Goal: Task Accomplishment & Management: Manage account settings

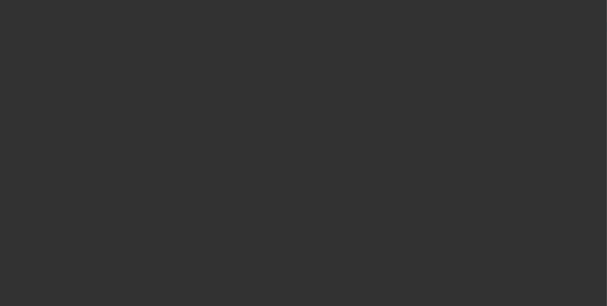
select select "0"
select select "2"
select select "0"
select select "2"
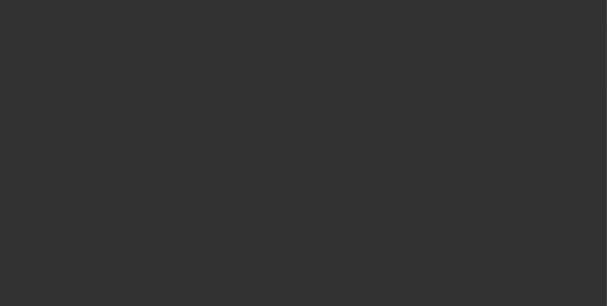
select select "0.1"
select select "2"
select select "0.1"
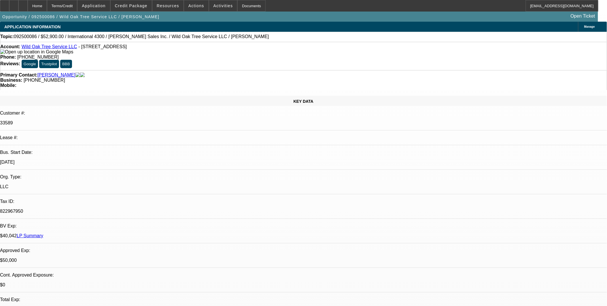
select select "1"
select select "2"
select select "6"
select select "1"
select select "2"
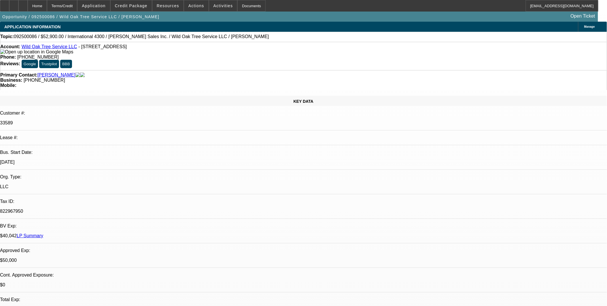
select select "4"
select select "1"
select select "2"
select select "4"
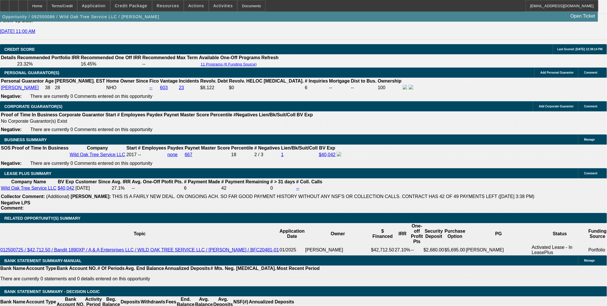
scroll to position [897, 0]
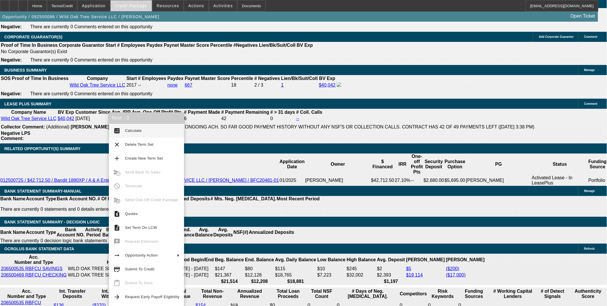
click at [140, 3] on span at bounding box center [131, 6] width 41 height 14
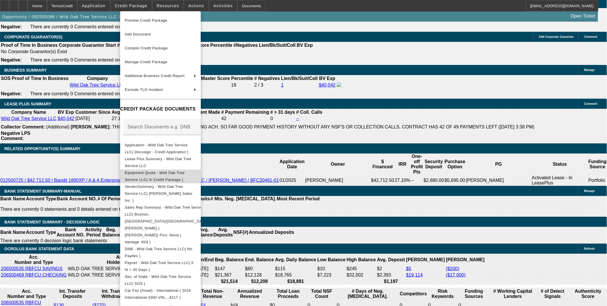
click at [166, 172] on span "Equipment Quote - Wild Oak Tree Service LLC( In Credit Package )" at bounding box center [155, 175] width 60 height 11
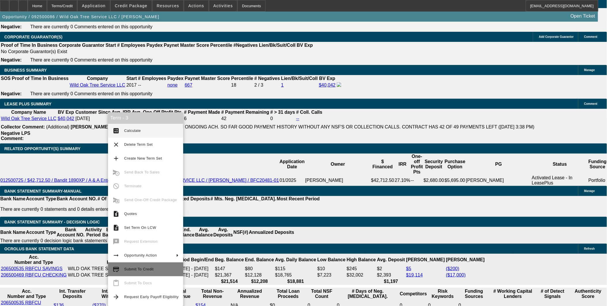
click at [152, 268] on span "Submit To Credit" at bounding box center [151, 268] width 54 height 7
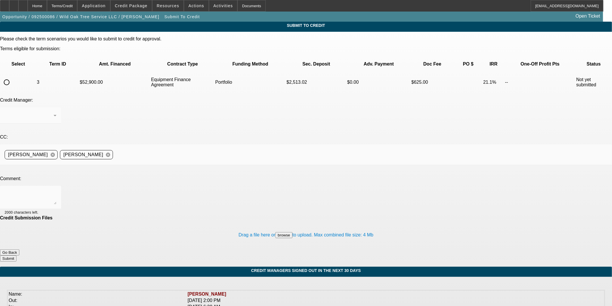
click at [12, 76] on input "radio" at bounding box center [7, 82] width 12 height 12
radio input "true"
click at [56, 190] on textarea at bounding box center [31, 197] width 52 height 14
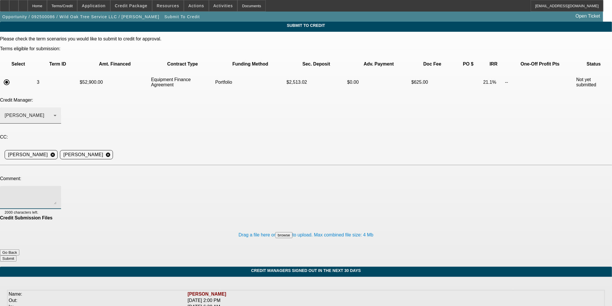
drag, startPoint x: 126, startPoint y: 93, endPoint x: 127, endPoint y: 88, distance: 4.9
click at [61, 123] on div at bounding box center [30, 126] width 61 height 6
click at [54, 112] on div "[PERSON_NAME]" at bounding box center [29, 115] width 49 height 7
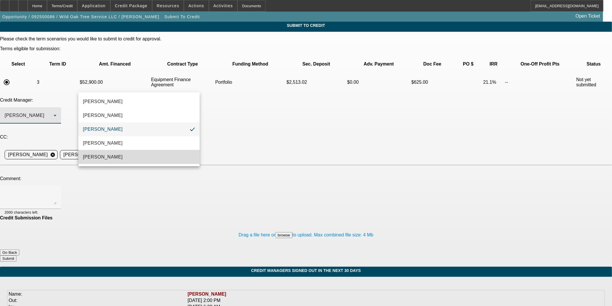
click at [135, 158] on mat-option "Oliva, Samuel" at bounding box center [138, 157] width 121 height 14
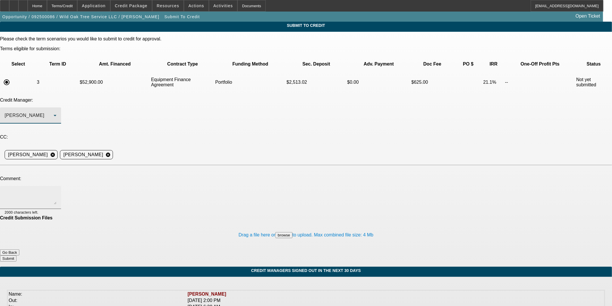
click at [56, 186] on div at bounding box center [31, 197] width 52 height 23
click at [56, 190] on textarea at bounding box center [31, 197] width 52 height 14
type textarea "I"
type textarea "Good mr"
type textarea "Good morning, I'm the owner on this deal now, since the prior rep isnt with BFC…"
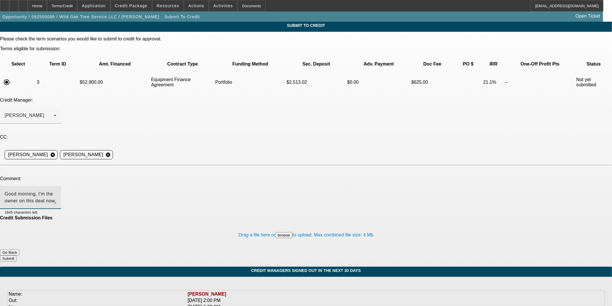
click at [354, 220] on div "Drag a file here or browse to upload. Max combined file size: 4 Mb" at bounding box center [306, 234] width 612 height 29
click at [16, 255] on button "Submit" at bounding box center [8, 258] width 16 height 6
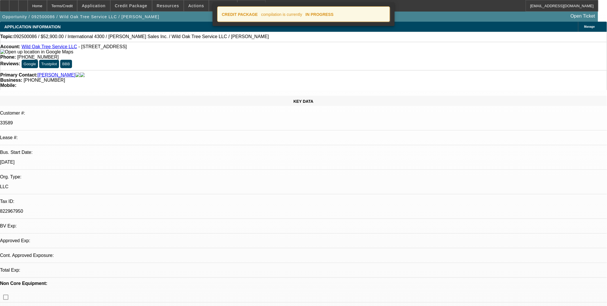
select select "0"
select select "2"
select select "0"
select select "6"
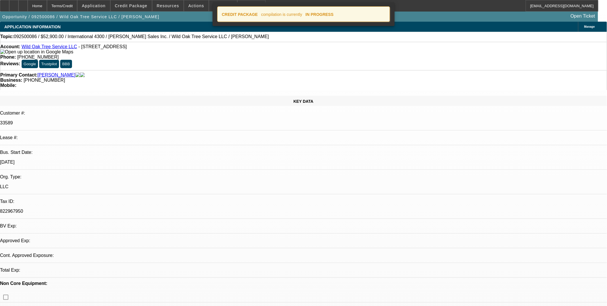
select select "0"
select select "2"
select select "0.1"
select select "4"
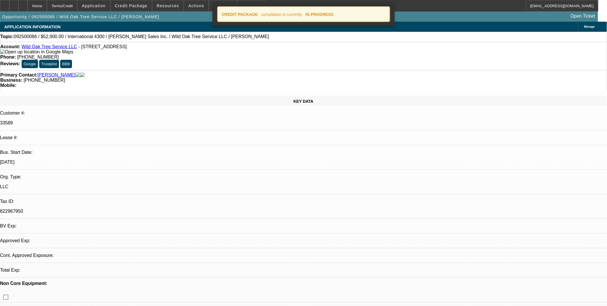
select select "0.1"
select select "2"
select select "0.1"
select select "4"
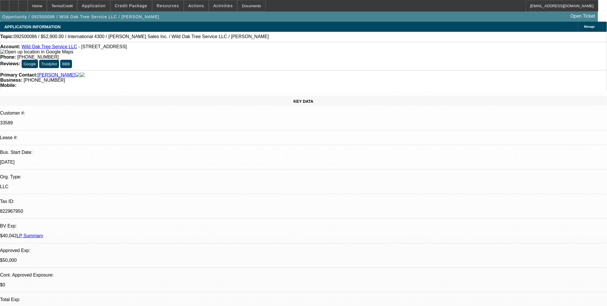
click at [28, 2] on div at bounding box center [22, 6] width 9 height 12
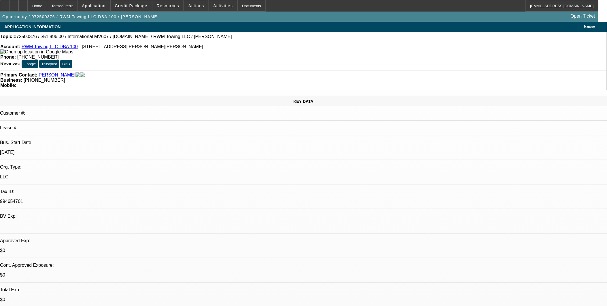
select select "0.2"
select select "2"
select select "0.1"
select select "1"
select select "2"
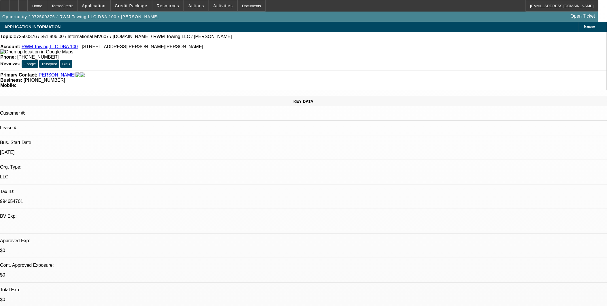
select select "4"
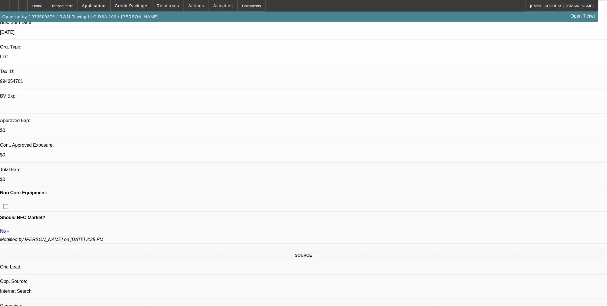
scroll to position [128, 0]
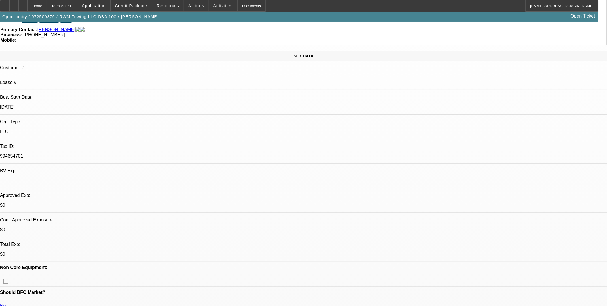
scroll to position [32, 0]
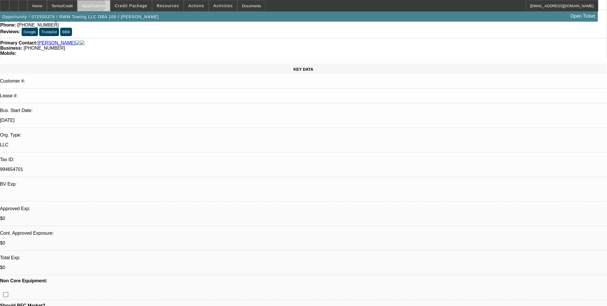
click at [105, 7] on span "Application" at bounding box center [94, 5] width 24 height 5
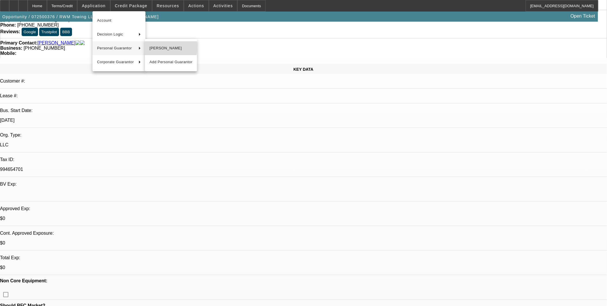
click at [159, 47] on span "Roger Murray" at bounding box center [171, 48] width 43 height 7
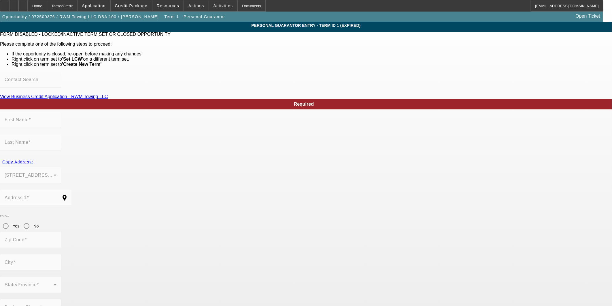
type input "Roger"
type input "Murray"
type input "112 Luke Ln"
radio input "true"
type input "29456"
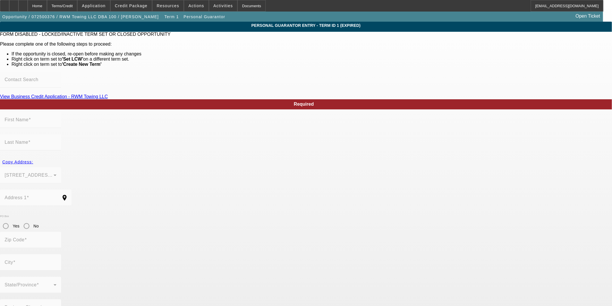
type input "Ladson"
type input "(843) 471-3393"
type input "100"
type input "250-39-2783"
type input "roger@rwmtowing.com"
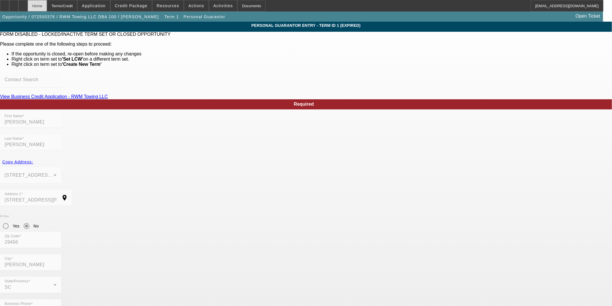
click at [45, 2] on div "Home" at bounding box center [37, 6] width 19 height 12
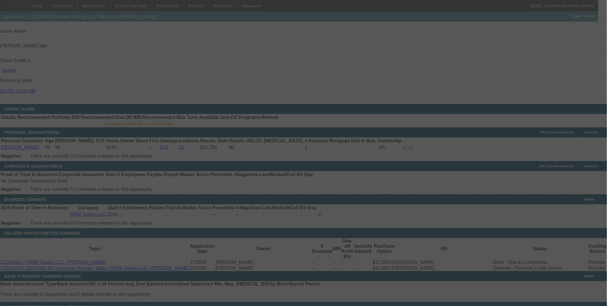
scroll to position [713, 0]
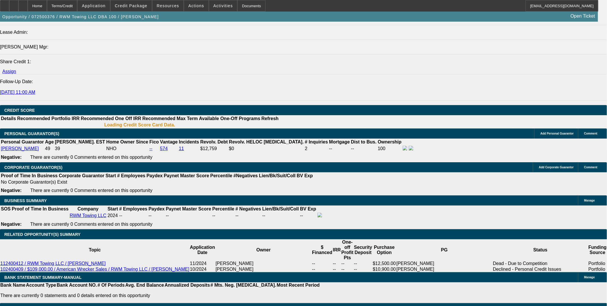
select select "0.2"
select select "2"
select select "0.1"
select select "4"
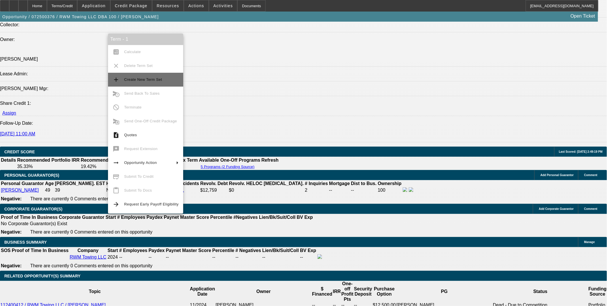
scroll to position [730, 0]
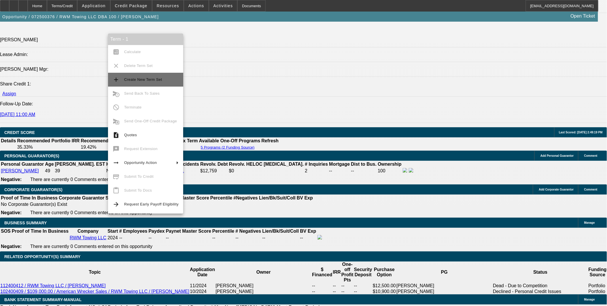
click at [149, 78] on span "Create New Term Set" at bounding box center [143, 79] width 38 height 4
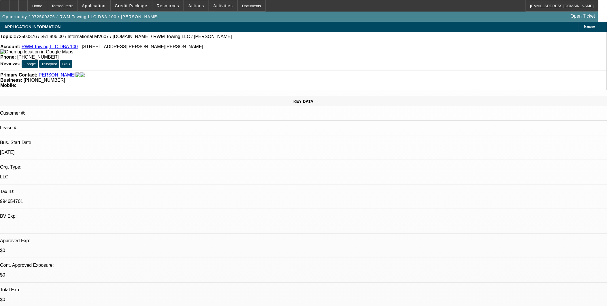
select select "0.2"
select select "2"
select select "0.1"
select select "0.2"
select select "2"
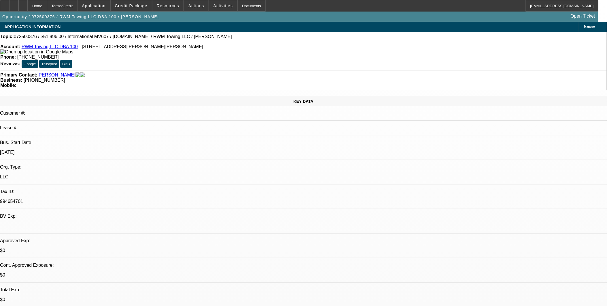
select select "0.1"
select select "1"
select select "2"
select select "4"
select select "1"
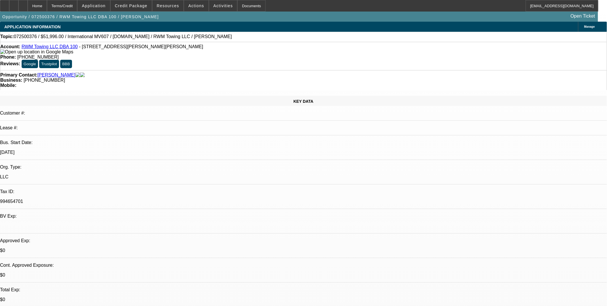
select select "2"
select select "4"
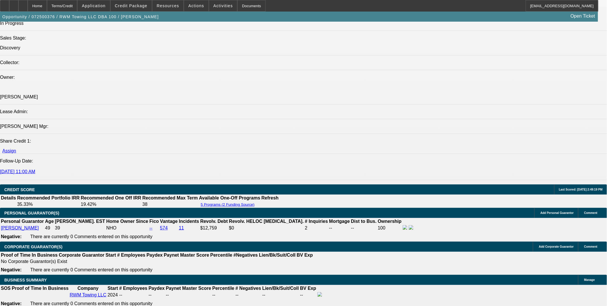
scroll to position [832, 0]
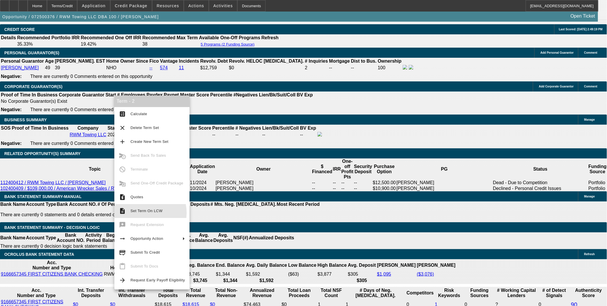
drag, startPoint x: 137, startPoint y: 213, endPoint x: 146, endPoint y: 203, distance: 13.5
click at [137, 213] on span "Set Term On LCW" at bounding box center [158, 210] width 54 height 7
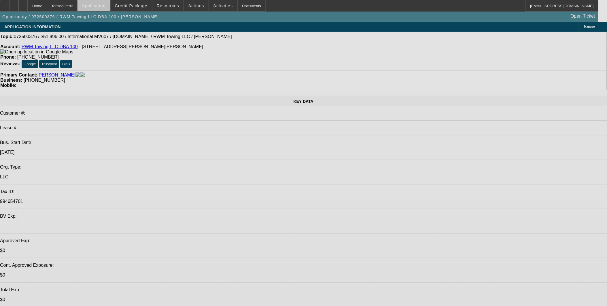
select select "0.2"
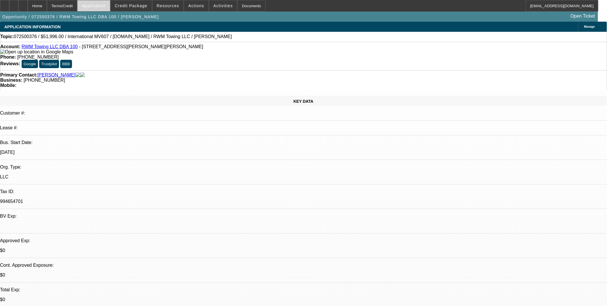
select select "2"
select select "0.1"
select select "4"
select select "0.2"
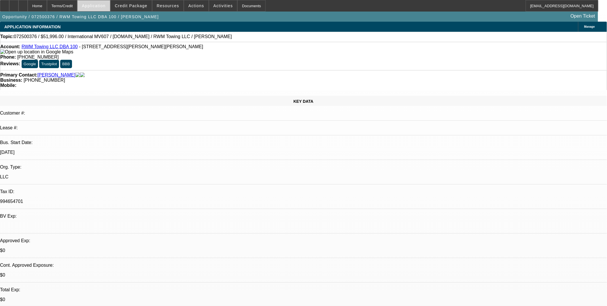
select select "2"
select select "0.1"
select select "4"
click at [105, 7] on span "Application" at bounding box center [94, 5] width 24 height 5
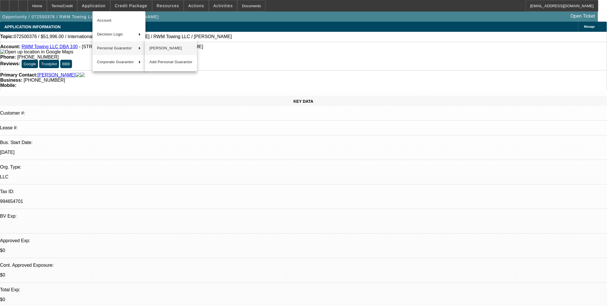
click at [170, 47] on span "Roger Murray" at bounding box center [171, 48] width 43 height 7
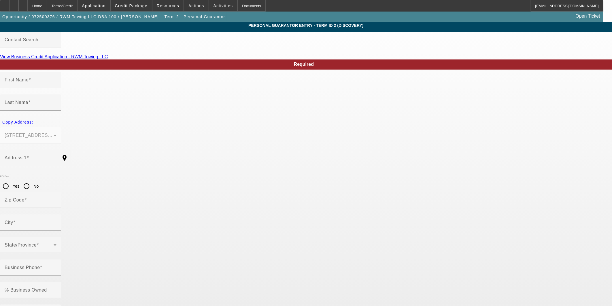
type input "Roger"
type input "Murray"
type input "112 Luke Ln"
radio input "true"
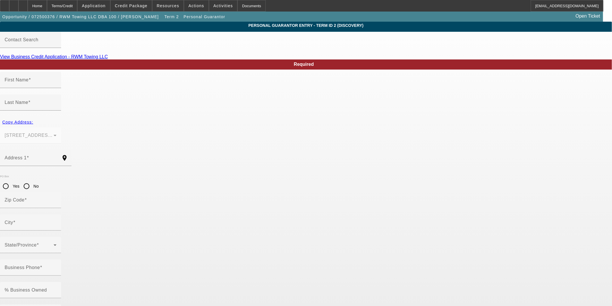
type input "29456"
type input "Ladson"
type input "(843) 471-3393"
type input "100"
type input "250-39-2783"
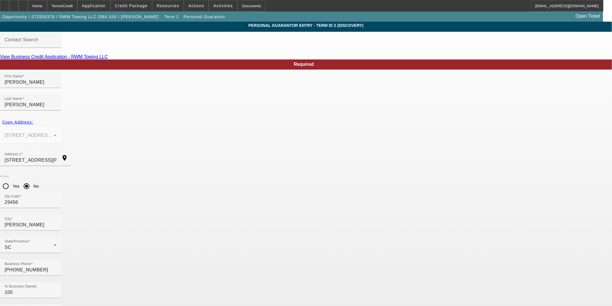
type input "roger@rwmtowing.co"
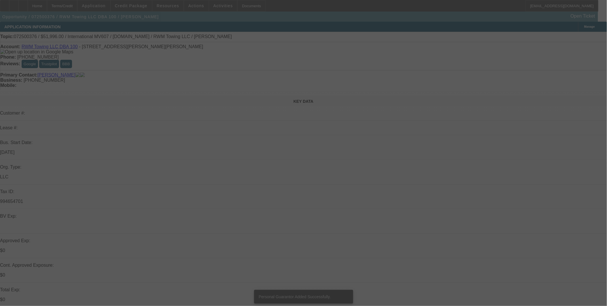
select select "0.2"
select select "2"
select select "0.1"
select select "4"
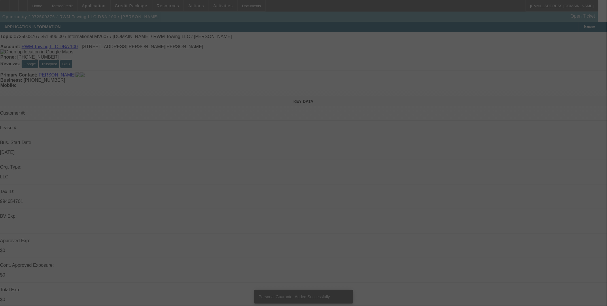
select select "0.2"
select select "2"
select select "0.1"
select select "4"
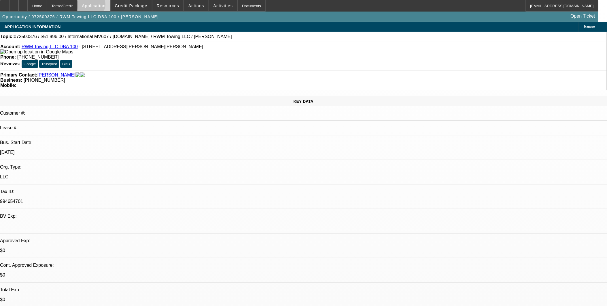
click at [105, 5] on span "Application" at bounding box center [94, 5] width 24 height 5
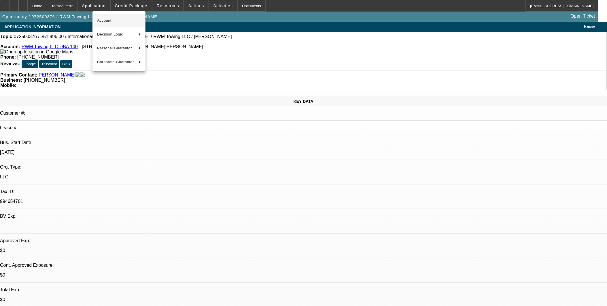
click at [102, 21] on span "Account" at bounding box center [119, 20] width 44 height 7
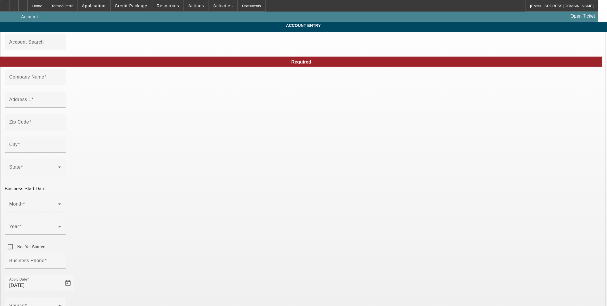
type input "RWM Towing LLC"
type input "112 Luke Ln"
type input "29456"
type input "Ladson"
type input "[PHONE_NUMBER]"
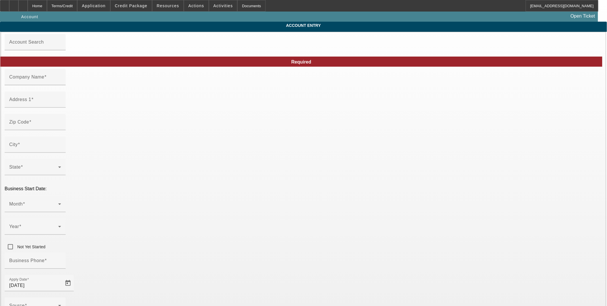
type input "100"
type input "roger@rwmtowing.com"
type input "994654701"
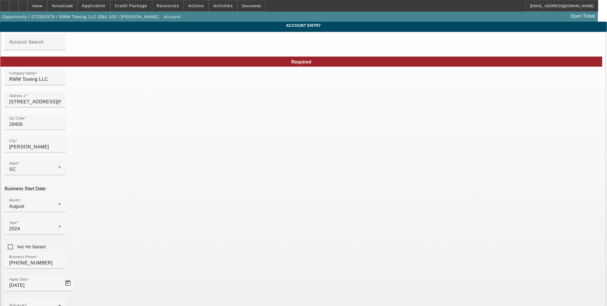
type input "7/16/2025"
type input "roger@rwmtowing.co"
drag, startPoint x: 509, startPoint y: 120, endPoint x: 534, endPoint y: 247, distance: 128.7
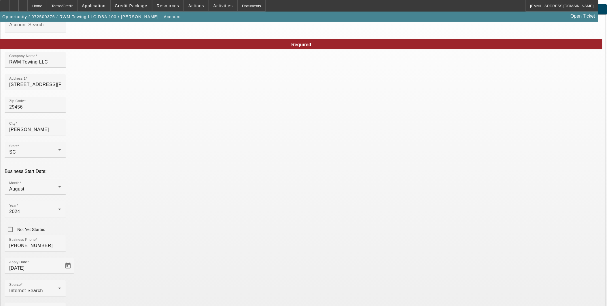
scroll to position [33, 0]
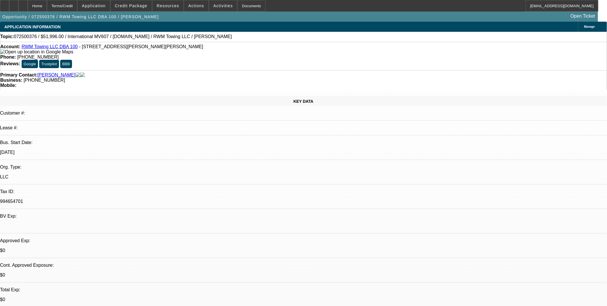
select select "0.2"
select select "2"
select select "0.1"
select select "4"
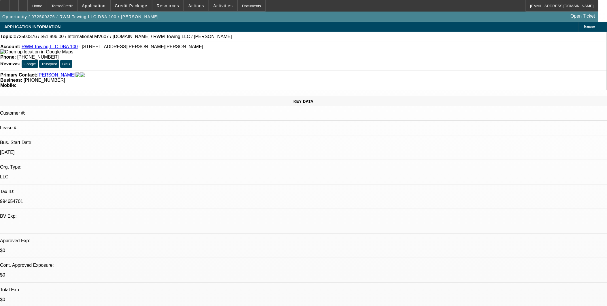
select select "0.2"
select select "2"
select select "0.1"
select select "4"
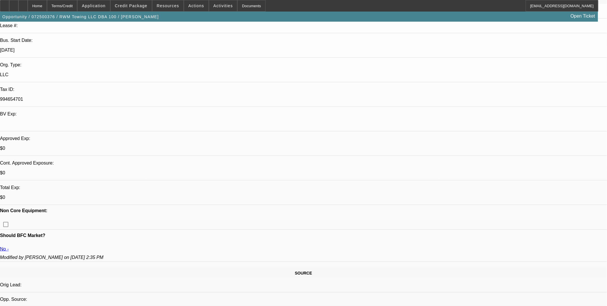
scroll to position [192, 0]
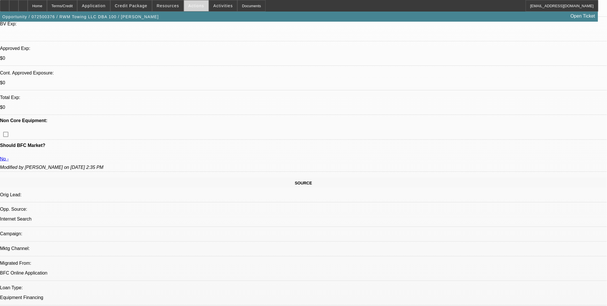
click at [195, 7] on span "Actions" at bounding box center [197, 5] width 16 height 5
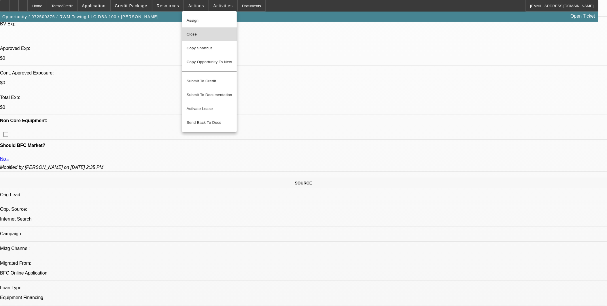
click at [197, 35] on span "Close" at bounding box center [210, 34] width 46 height 7
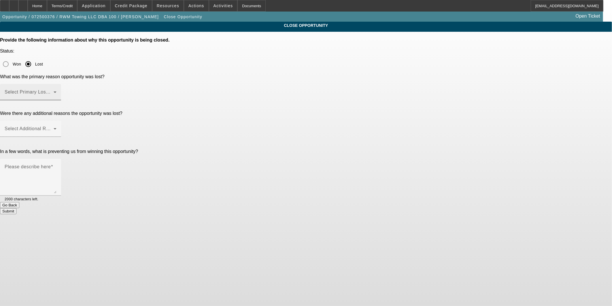
click at [54, 91] on span at bounding box center [29, 94] width 49 height 7
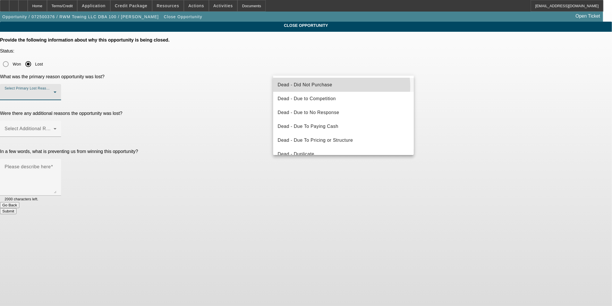
click at [342, 86] on mat-option "Dead - Did Not Purchase" at bounding box center [343, 85] width 141 height 14
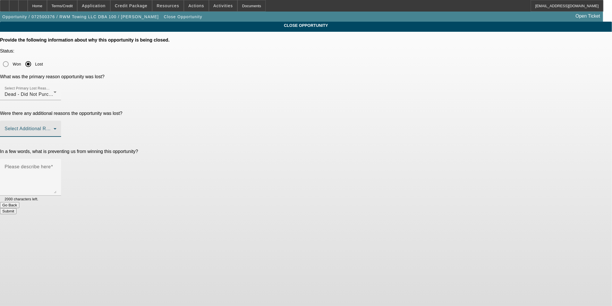
click at [54, 127] on span at bounding box center [29, 130] width 49 height 7
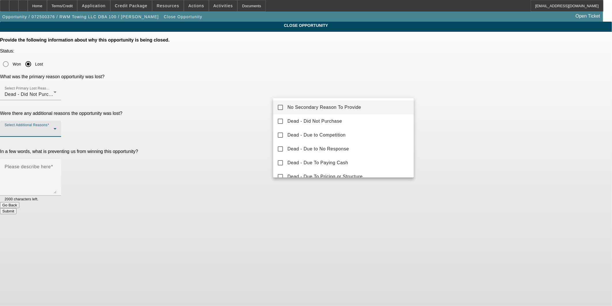
click at [339, 106] on span "No Secondary Reason To Provide" at bounding box center [325, 107] width 74 height 7
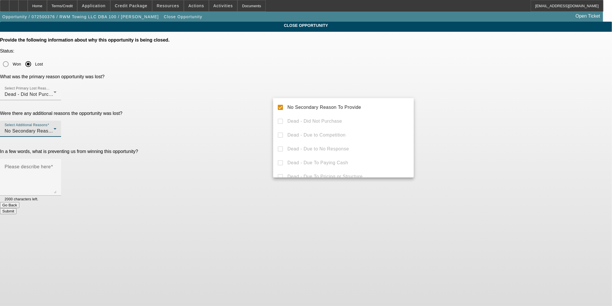
click at [485, 104] on div at bounding box center [306, 153] width 612 height 306
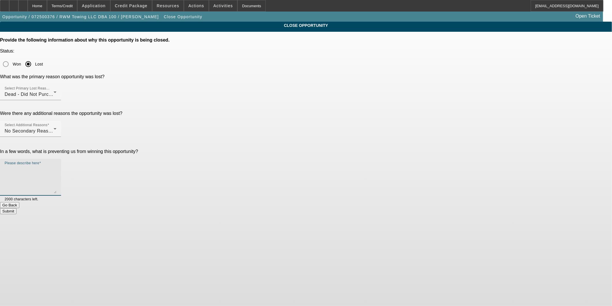
click at [56, 165] on textarea "Please describe here" at bounding box center [31, 179] width 52 height 28
type textarea "T"
type textarea "Before the approval the customer let me know that he would obtain the expected …"
click at [16, 208] on button "Submit" at bounding box center [8, 211] width 16 height 6
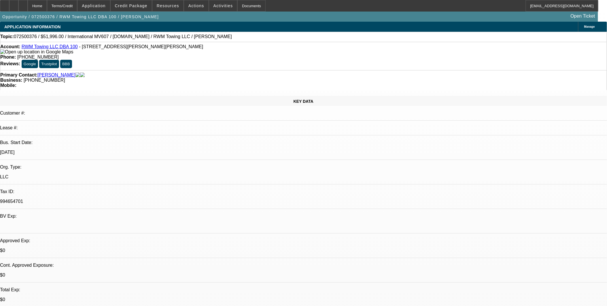
select select "0.2"
select select "2"
select select "0.1"
select select "0.2"
select select "2"
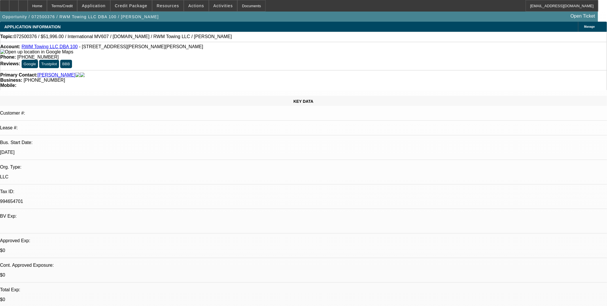
select select "0.1"
select select "1"
select select "2"
select select "4"
select select "1"
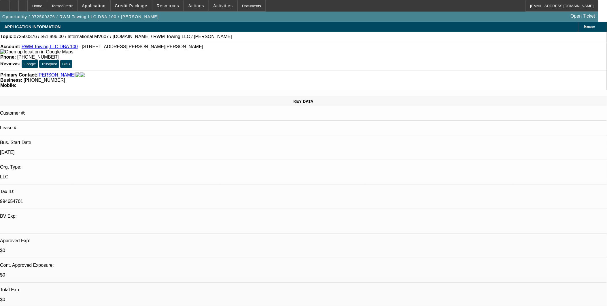
select select "2"
select select "4"
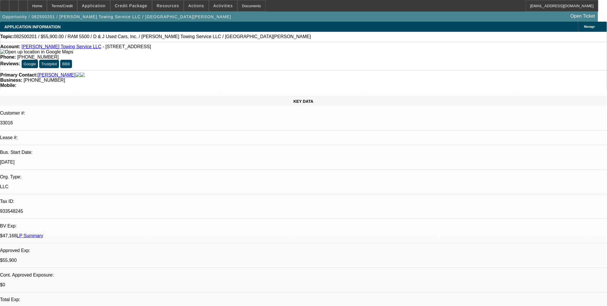
select select "0"
select select "2"
select select "0.1"
select select "0"
select select "2"
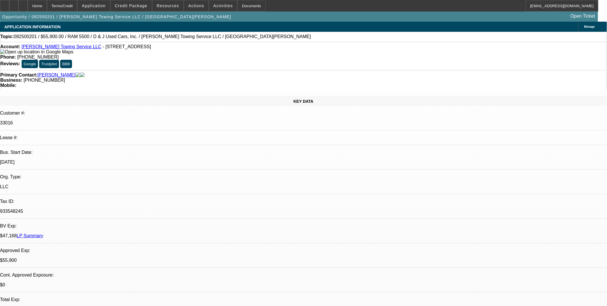
select select "0.1"
select select "0"
select select "2"
select select "0.1"
select select "0"
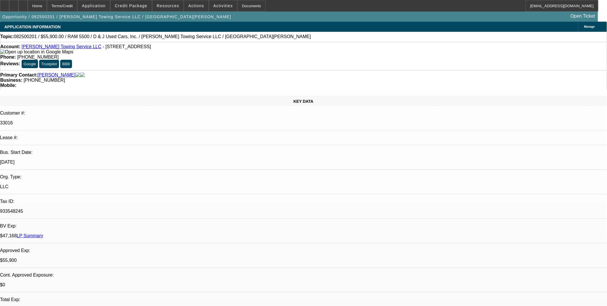
select select "2"
select select "0.1"
select select "1"
select select "2"
select select "4"
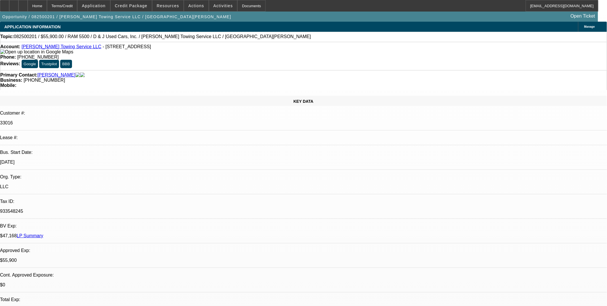
select select "1"
select select "2"
select select "4"
select select "1"
select select "2"
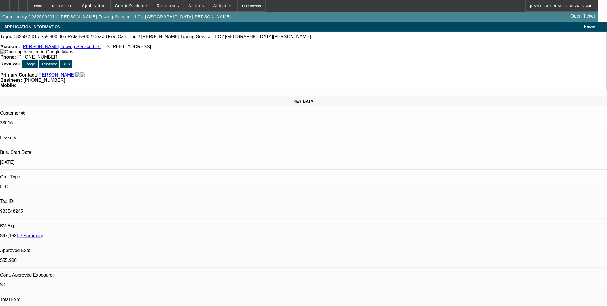
select select "4"
select select "1"
select select "2"
select select "4"
click at [53, 48] on link "[PERSON_NAME] Towing Service LLC" at bounding box center [62, 46] width 80 height 5
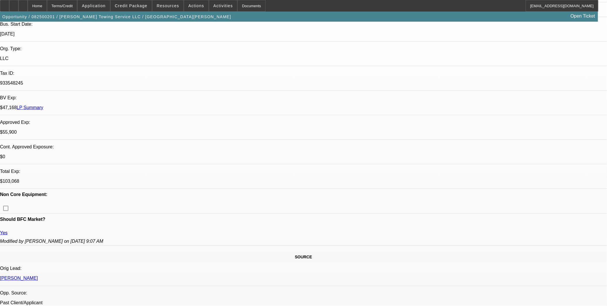
scroll to position [96, 0]
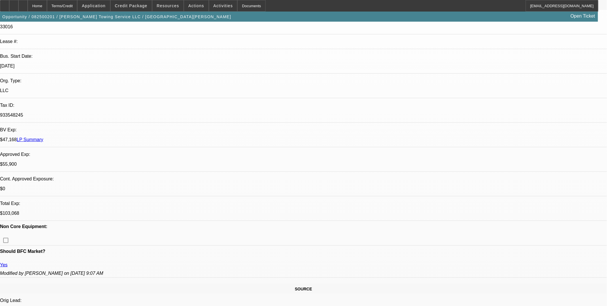
click at [28, 7] on div at bounding box center [22, 6] width 9 height 12
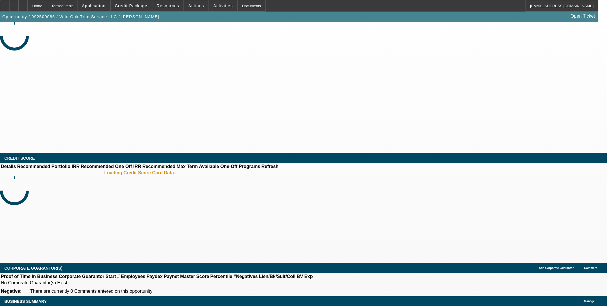
select select "0"
select select "2"
select select "0"
select select "6"
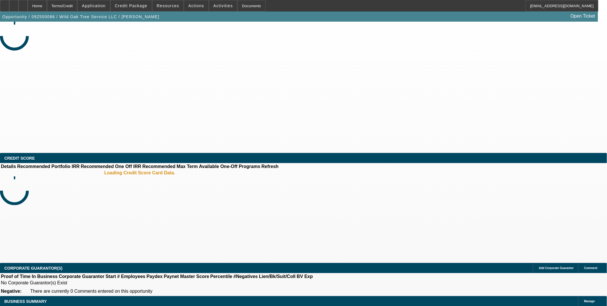
select select "0"
select select "2"
select select "0.1"
select select "4"
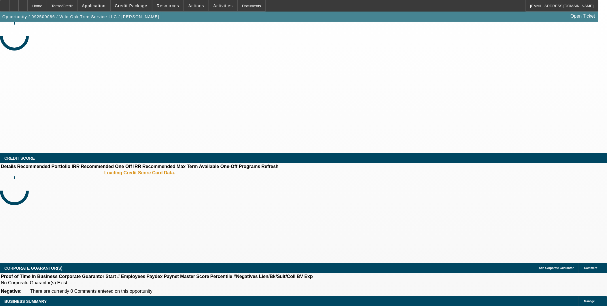
select select "0.1"
select select "2"
select select "0.1"
select select "4"
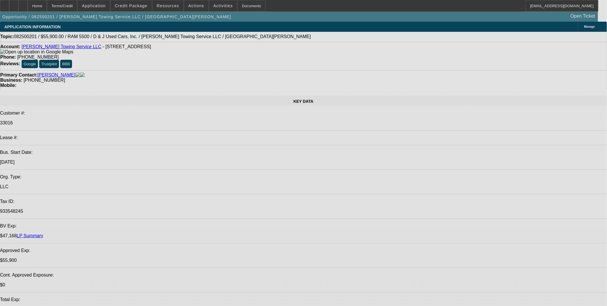
select select "0"
select select "2"
select select "0.1"
select select "0"
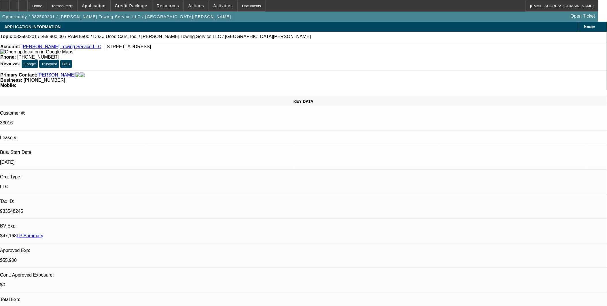
select select "2"
select select "0.1"
select select "0"
select select "2"
select select "0.1"
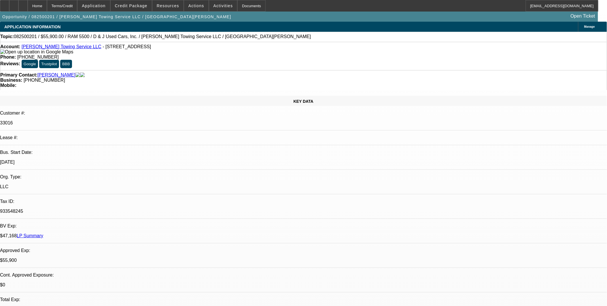
select select "0"
select select "2"
select select "0.1"
select select "1"
select select "2"
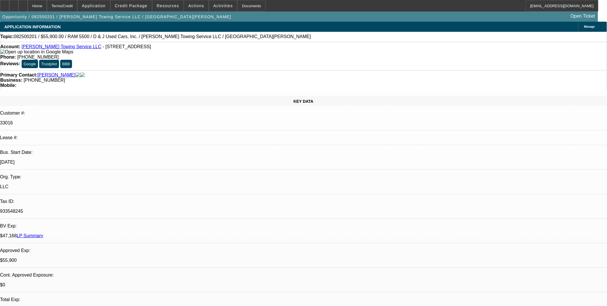
select select "4"
select select "1"
select select "2"
select select "4"
select select "1"
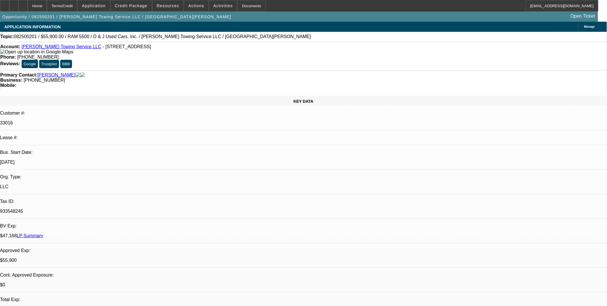
select select "2"
select select "4"
select select "1"
select select "2"
select select "4"
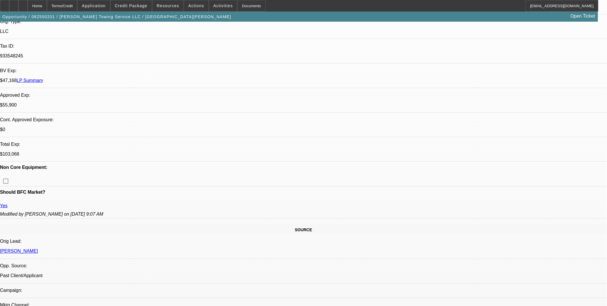
scroll to position [96, 0]
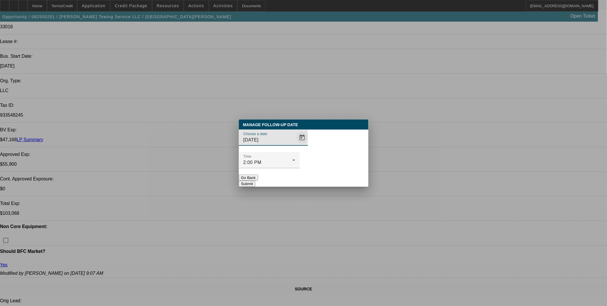
click at [295, 144] on span "Open calendar" at bounding box center [302, 138] width 14 height 14
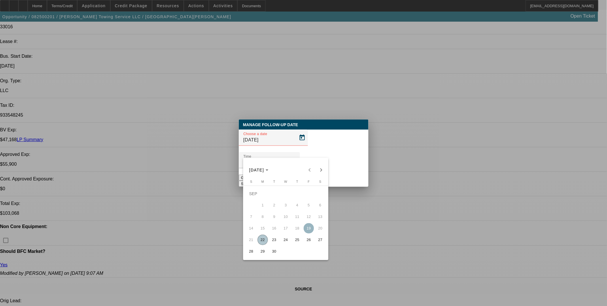
click at [263, 240] on span "22" at bounding box center [263, 239] width 10 height 10
type input "[DATE]"
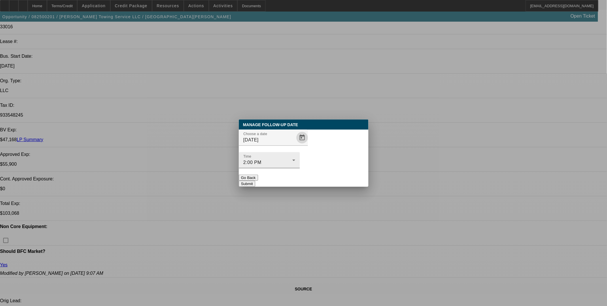
click at [293, 159] on div "2:00 PM" at bounding box center [268, 162] width 49 height 7
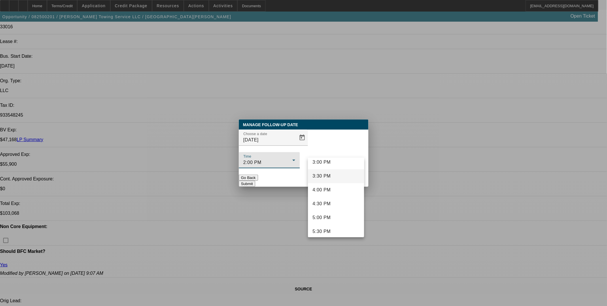
scroll to position [420, 0]
click at [336, 186] on mat-option "4:00 PM" at bounding box center [336, 189] width 56 height 14
click at [255, 180] on button "Submit" at bounding box center [247, 183] width 16 height 6
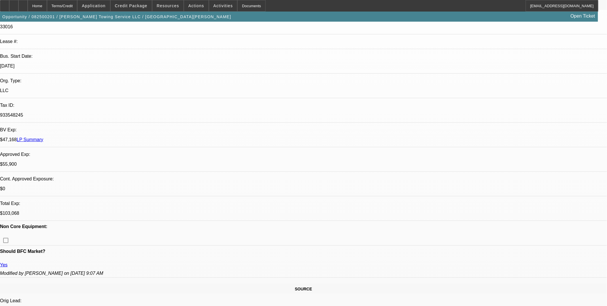
scroll to position [96, 0]
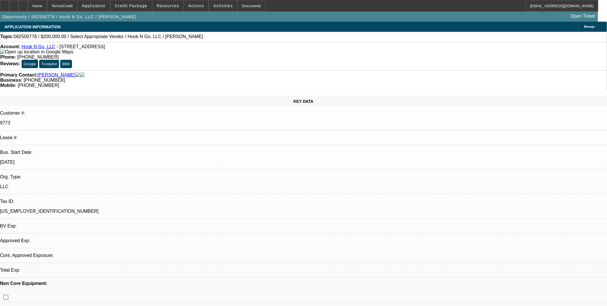
select select "0"
select select "2"
select select "0.1"
select select "1"
select select "2"
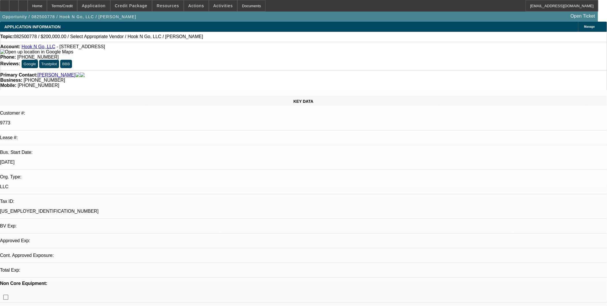
select select "4"
click at [48, 48] on link "Hook N Go, LLC" at bounding box center [39, 46] width 34 height 5
drag, startPoint x: 410, startPoint y: 132, endPoint x: 528, endPoint y: 154, distance: 120.9
copy div "9/3: [PERSON_NAME] replied to me by email and my text went through. He told me …"
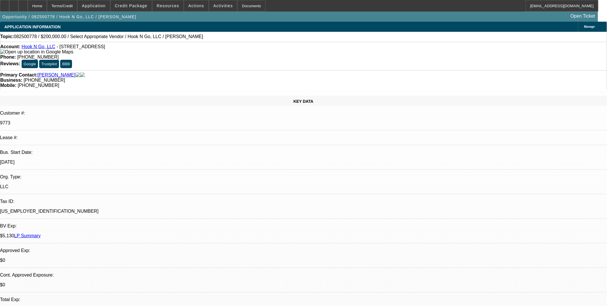
drag, startPoint x: 528, startPoint y: 154, endPoint x: 287, endPoint y: 190, distance: 243.5
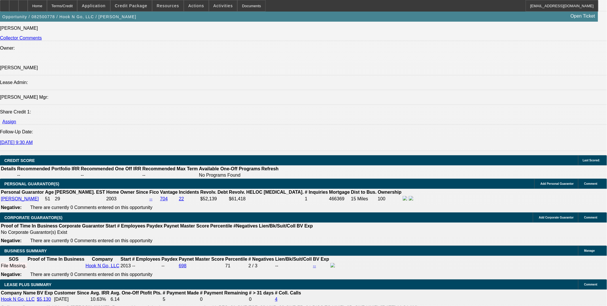
scroll to position [736, 0]
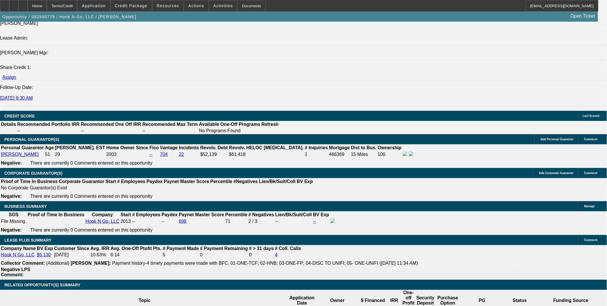
click at [28, 2] on div at bounding box center [22, 6] width 9 height 12
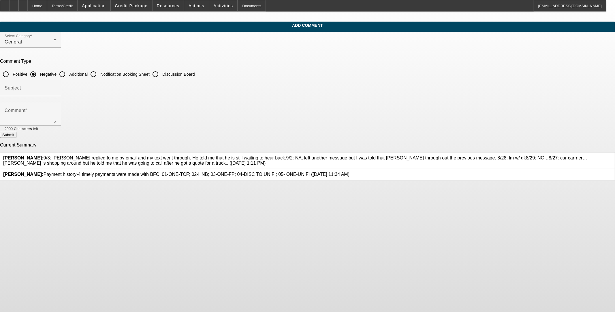
click at [68, 73] on input "Additional" at bounding box center [62, 75] width 12 height 12
radio input "true"
click at [56, 91] on input "Subject" at bounding box center [31, 90] width 52 height 7
type input "Notes"
paste textarea "9/3: Eli replied to me by email and my text went through. He told me that he is…"
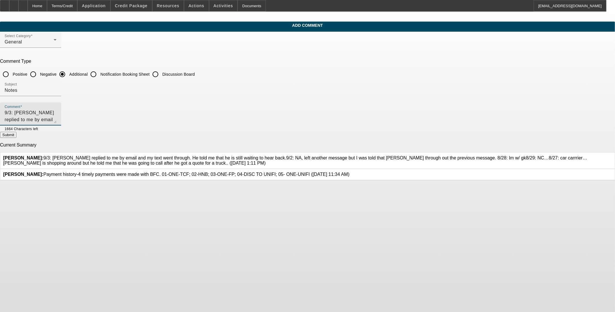
click at [56, 111] on textarea "9/3: Eli replied to me by email and my text went through. He told me that he is…" at bounding box center [31, 117] width 52 height 14
click at [61, 110] on div "Comment 9/12: emailed me asking for a call in the next week; he said he was bus…" at bounding box center [30, 114] width 61 height 23
click at [56, 110] on textarea "9/12: emailed me asking for a call in the next week; he said he was busy this w…" at bounding box center [31, 117] width 52 height 14
type textarea "9/17: called vm9/12: emailed me asking for a call in the next week; he said he …"
click at [16, 132] on button "Submit" at bounding box center [8, 135] width 16 height 6
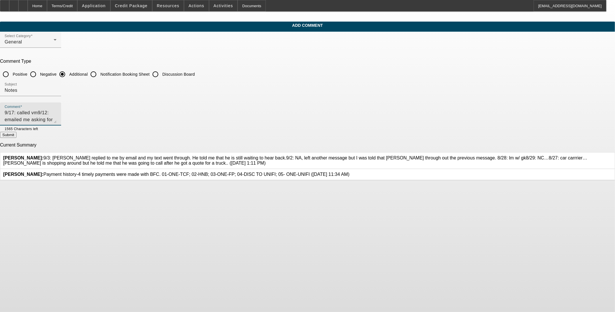
radio input "true"
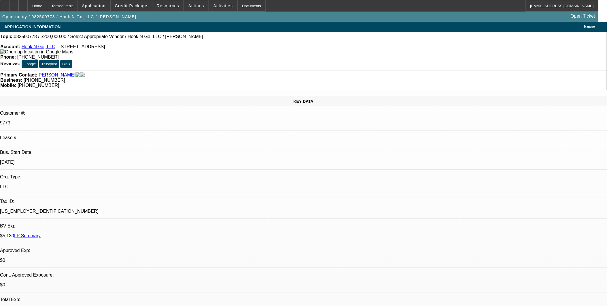
select select "0"
select select "2"
select select "0.1"
select select "4"
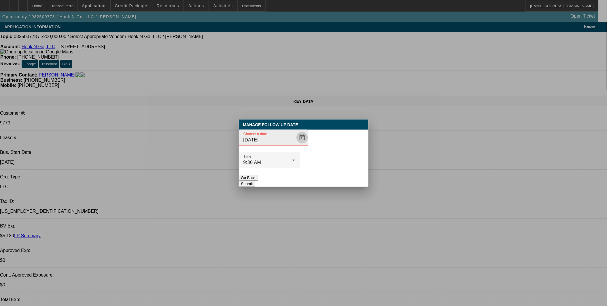
click at [295, 144] on span "Open calendar" at bounding box center [302, 138] width 14 height 14
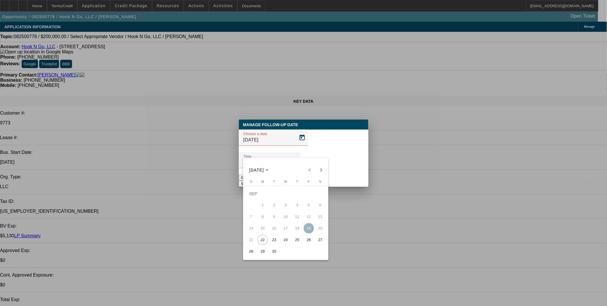
click at [283, 241] on span "24" at bounding box center [286, 239] width 10 height 10
type input "9/24/2025"
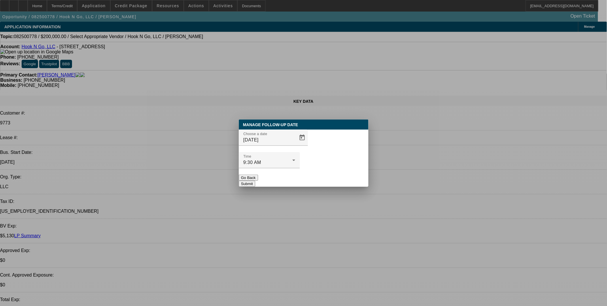
click at [255, 180] on button "Submit" at bounding box center [247, 183] width 16 height 6
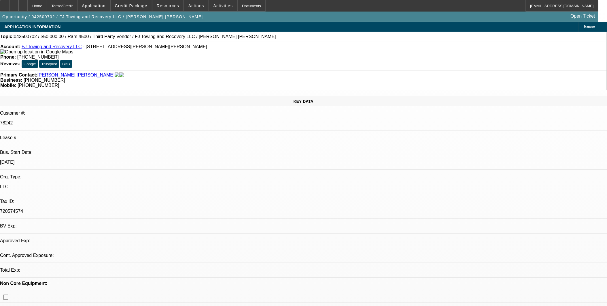
select select "0"
select select "6"
click at [43, 47] on link "FJ Towing and Recovery LLC" at bounding box center [52, 46] width 60 height 5
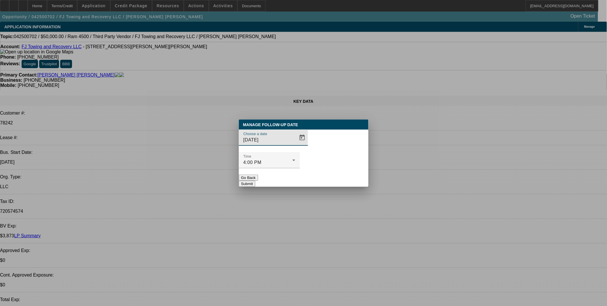
click at [258, 174] on button "Go Back" at bounding box center [248, 177] width 19 height 6
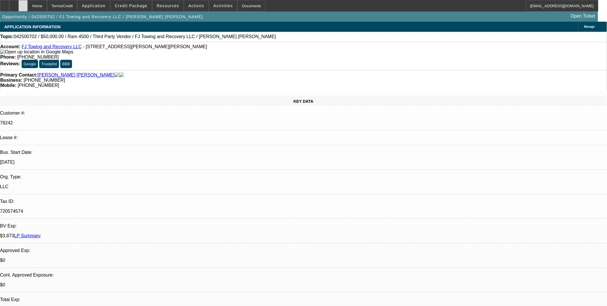
click at [28, 3] on div at bounding box center [22, 6] width 9 height 12
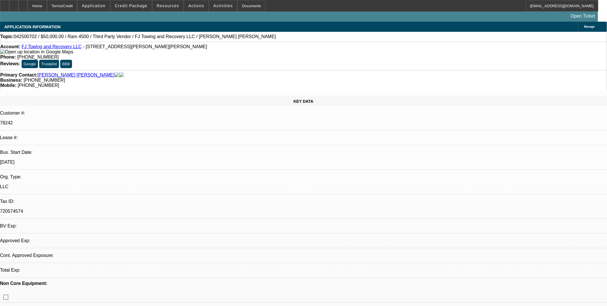
select select "0"
select select "1"
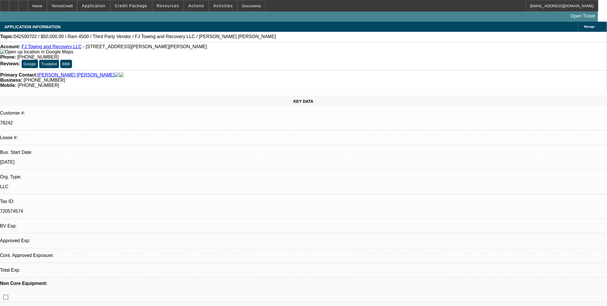
select select "6"
click at [97, 5] on span "Application" at bounding box center [94, 5] width 24 height 5
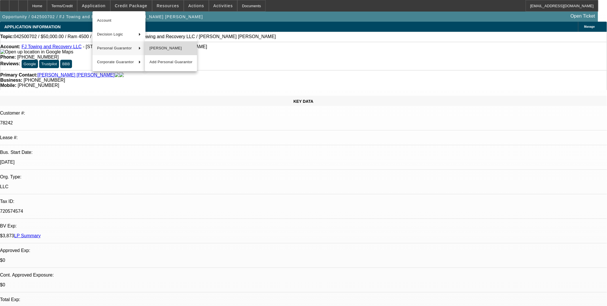
click at [176, 46] on span "[PERSON_NAME]" at bounding box center [171, 48] width 43 height 7
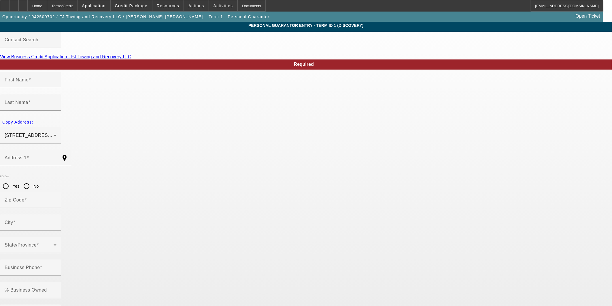
type input "[PERSON_NAME]"
type input "[STREET_ADDRESS][PERSON_NAME]"
radio input "true"
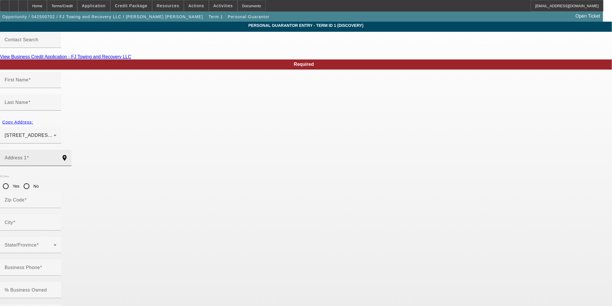
type input "30043"
type input "[GEOGRAPHIC_DATA]"
type input "[PHONE_NUMBER]"
type input "100"
type input "720-57-4574"
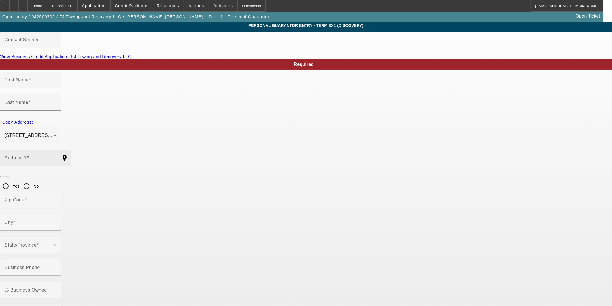
type input "[PHONE_NUMBER]"
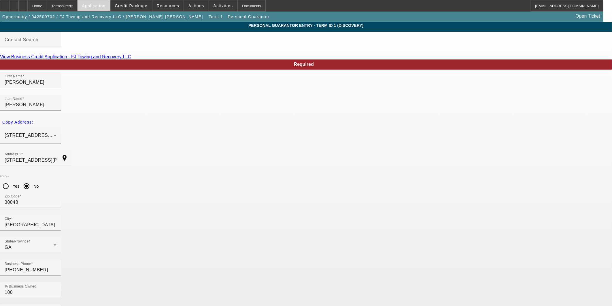
click at [110, 8] on span at bounding box center [94, 6] width 32 height 14
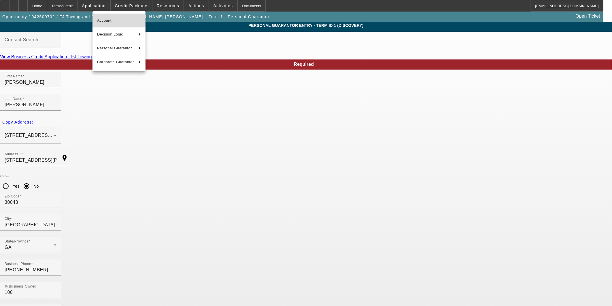
click at [110, 19] on span "Account" at bounding box center [119, 20] width 44 height 7
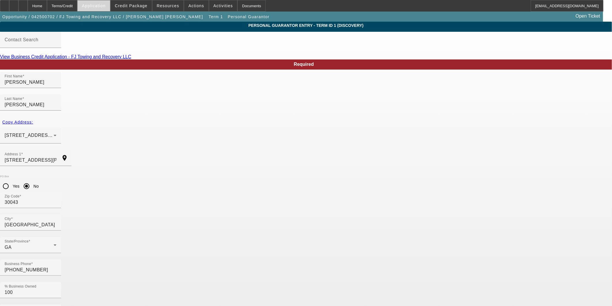
click at [105, 6] on span "Application" at bounding box center [94, 5] width 24 height 5
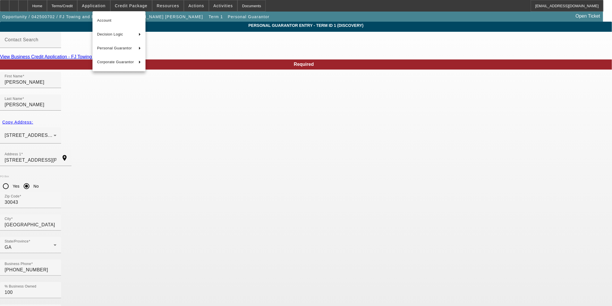
click at [105, 13] on div "Account Decision Logic Personal Guarantor Corporate Guarantor" at bounding box center [119, 41] width 53 height 60
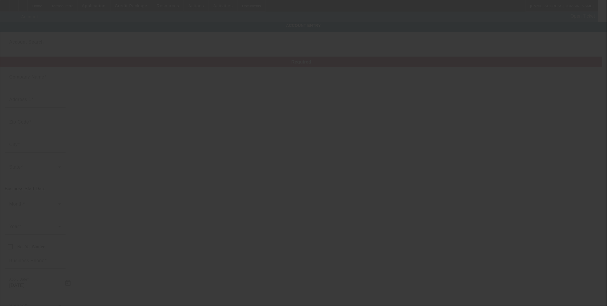
click at [100, 7] on div at bounding box center [303, 153] width 607 height 306
type input "FJ Towing and Recovery LLC"
type input "3725 McClure Woods Dr"
type input "30096"
type input "Duluth"
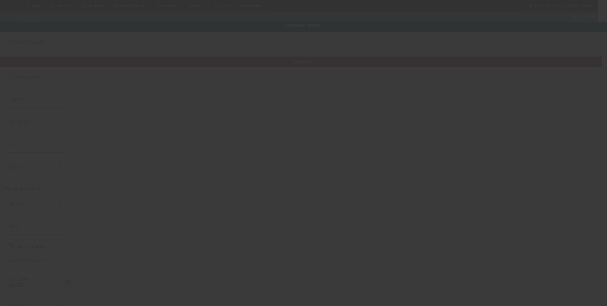
type input "(470) 997-8270"
type input "fabycorzomre@gmail.com"
type input "Gwinnett"
type input "720574574"
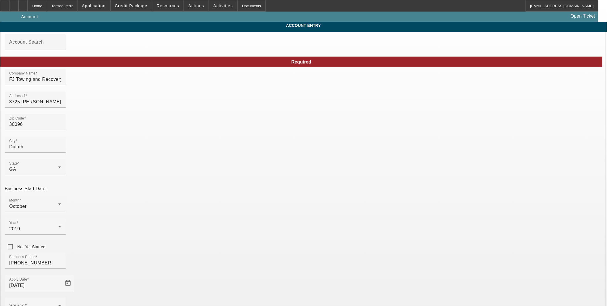
type input "4/28/2025"
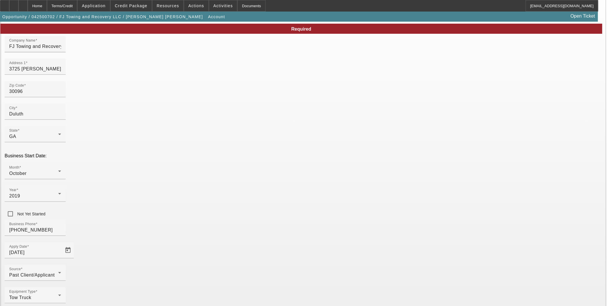
type input "fabycorzomre@gmail.co"
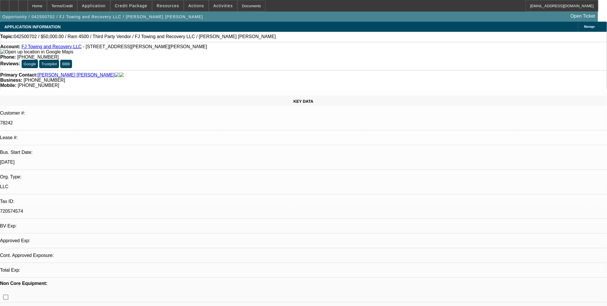
select select "0"
select select "6"
drag, startPoint x: 269, startPoint y: 171, endPoint x: 283, endPoint y: 163, distance: 16.1
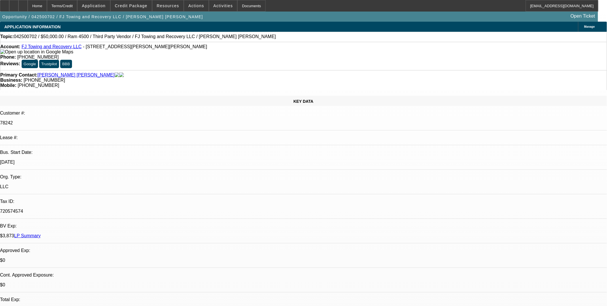
click at [194, 11] on span at bounding box center [196, 6] width 24 height 14
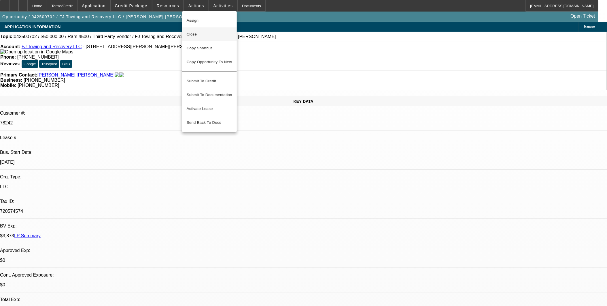
click at [205, 33] on span "Close" at bounding box center [210, 34] width 46 height 7
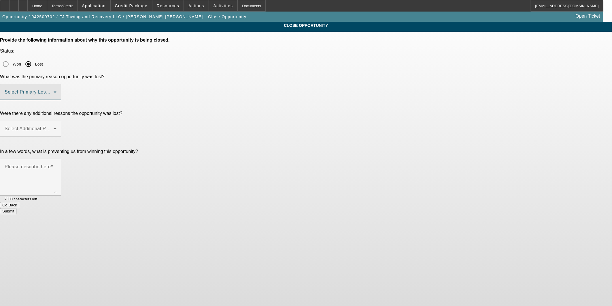
click at [54, 91] on span at bounding box center [29, 94] width 49 height 7
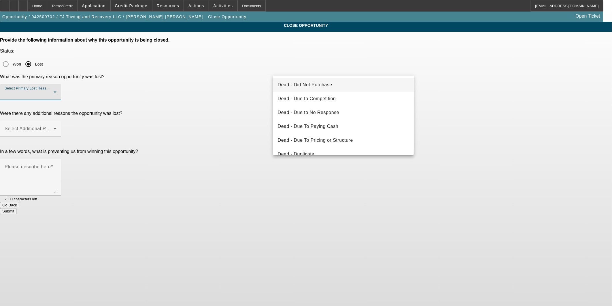
click at [357, 88] on mat-option "Dead - Did Not Purchase" at bounding box center [343, 85] width 141 height 14
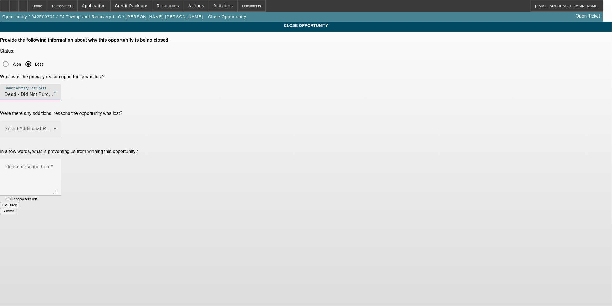
click at [54, 127] on span at bounding box center [29, 130] width 49 height 7
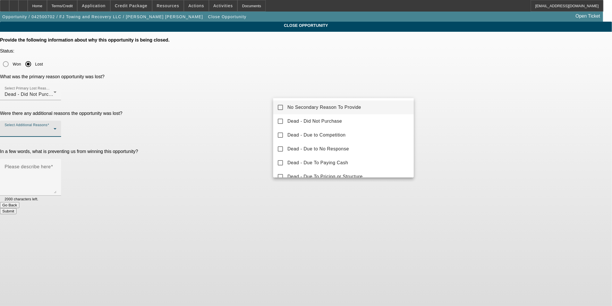
click at [329, 110] on span "No Secondary Reason To Provide" at bounding box center [325, 107] width 74 height 7
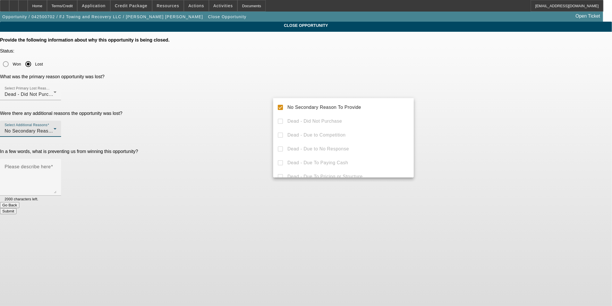
click at [448, 115] on div at bounding box center [306, 153] width 612 height 306
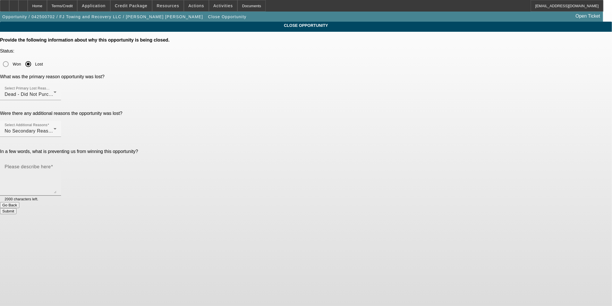
click at [56, 165] on textarea "Please describe here" at bounding box center [31, 179] width 52 height 28
type textarea "O"
click at [56, 165] on textarea "The customer isnt replacing a truck anymore but they want another truck through…" at bounding box center [31, 179] width 52 height 28
type textarea "The customer isnt replacing a truck anymore but they want another truck through…"
click at [16, 208] on button "Submit" at bounding box center [8, 211] width 16 height 6
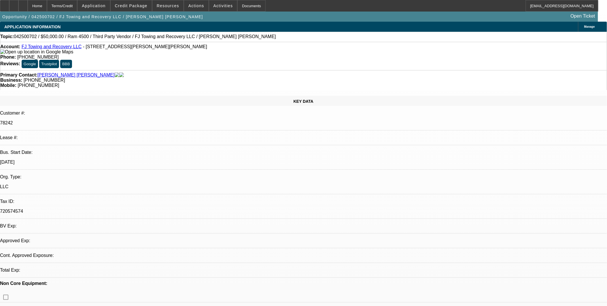
select select "0"
select select "6"
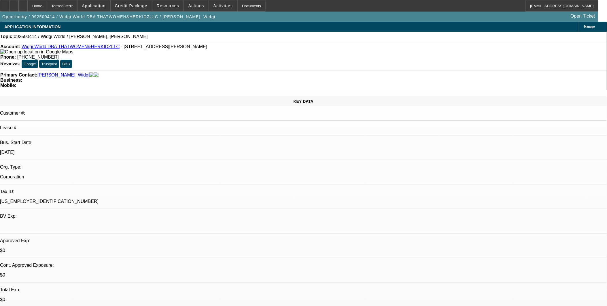
select select "0"
select select "2"
select select "0.1"
select select "4"
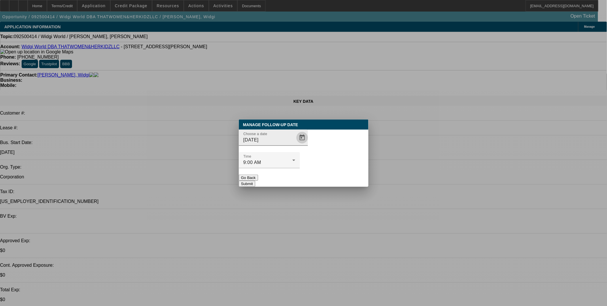
click at [295, 144] on span "Open calendar" at bounding box center [302, 138] width 14 height 14
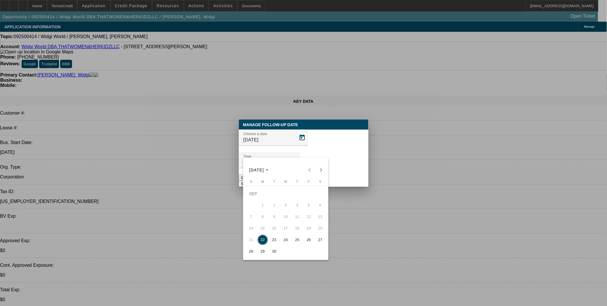
click at [306, 239] on span "26" at bounding box center [309, 239] width 10 height 10
type input "[DATE]"
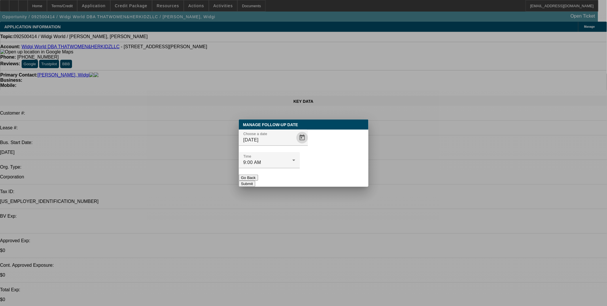
click at [255, 180] on button "Submit" at bounding box center [247, 183] width 16 height 6
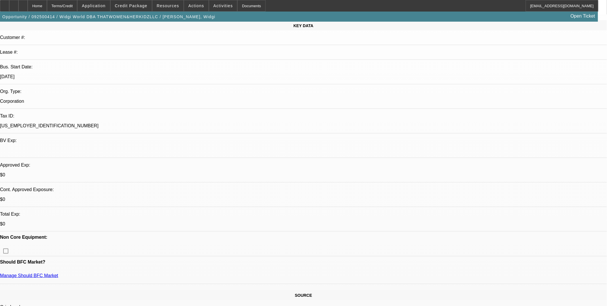
scroll to position [64, 0]
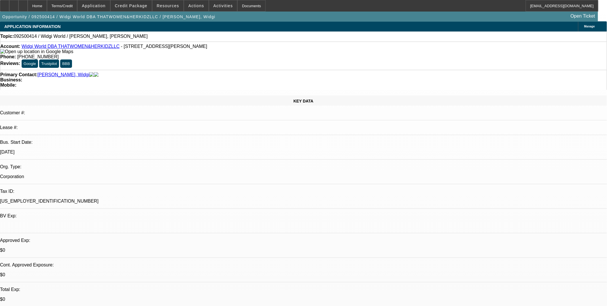
scroll to position [0, 0]
click at [69, 48] on link "Widgi World DBA THATWOMEN&HERKIDZLLC" at bounding box center [71, 46] width 98 height 5
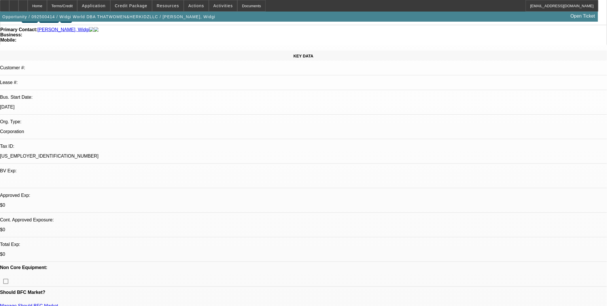
scroll to position [128, 0]
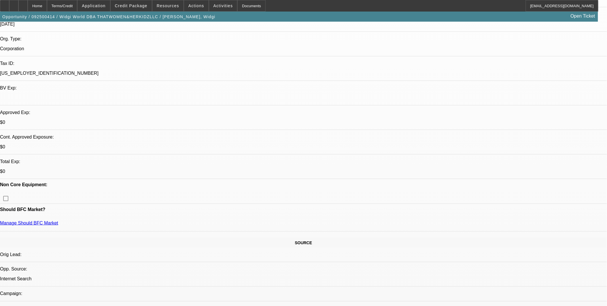
drag, startPoint x: 409, startPoint y: 162, endPoint x: 508, endPoint y: 175, distance: 99.5
copy div ""The person you have dialed is not able to receive calls at this time." I need …"
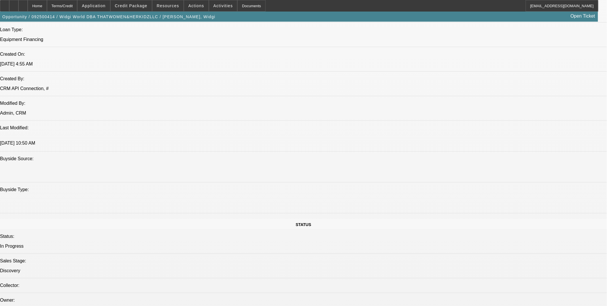
scroll to position [448, 0]
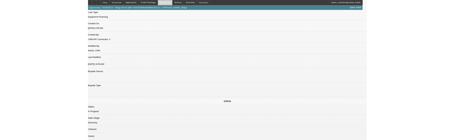
scroll to position [472, 0]
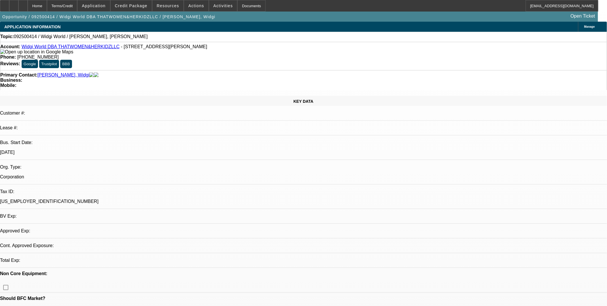
select select "0"
select select "2"
select select "0.1"
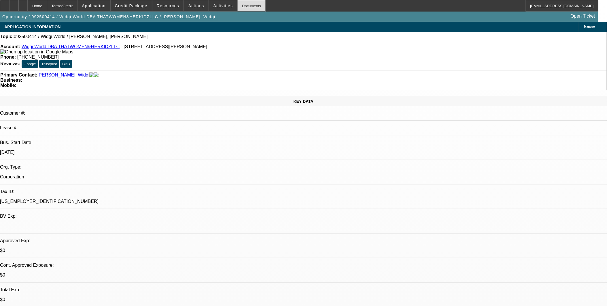
select select "1"
select select "2"
select select "4"
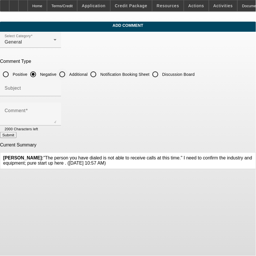
click at [68, 74] on input "Additional" at bounding box center [62, 75] width 12 height 12
radio input "true"
click at [56, 87] on input "Subject" at bounding box center [31, 90] width 52 height 7
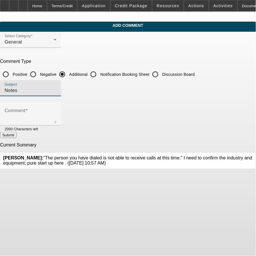
type input "Notes"
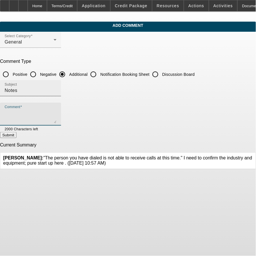
paste textarea ""The person you have dialed is not able to receive calls at this time." I need …"
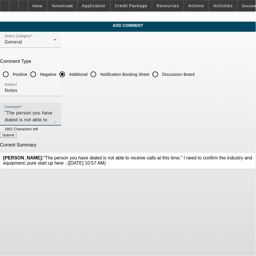
click at [29, 110] on textarea ""The person you have dialed is not able to receive calls at this time." I need …" at bounding box center [31, 117] width 52 height 14
click at [30, 110] on textarea "9/19: Called the 3363 number: "The person you have dialed is not able to receiv…" at bounding box center [31, 117] width 52 height 14
type textarea "9/22: called 3363, left vm 9/19: Called the 3363 number: "The person you have d…"
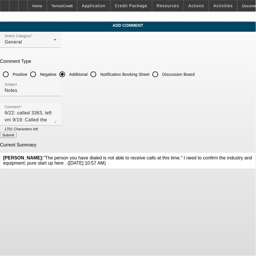
click at [16, 137] on button "Submit" at bounding box center [8, 135] width 16 height 6
radio input "true"
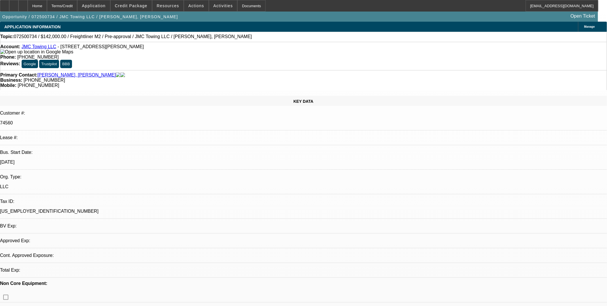
select select "0"
select select "1"
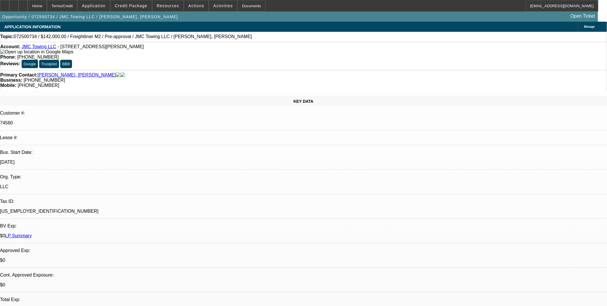
select select "6"
click at [110, 6] on span at bounding box center [94, 6] width 32 height 14
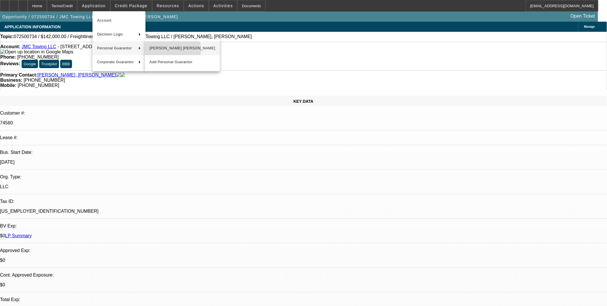
click at [172, 49] on span "Juan Campos Mendez" at bounding box center [183, 48] width 66 height 7
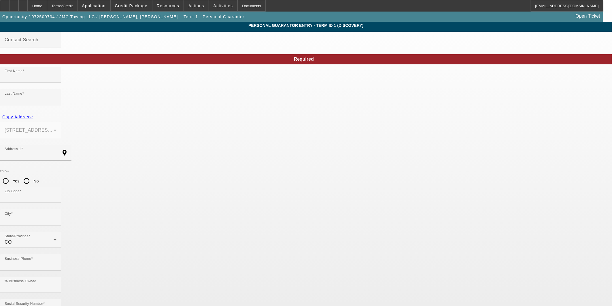
type input "Juan"
type input "Campos Mendez"
type input "5474 Chandler Way"
radio input "true"
type input "80239"
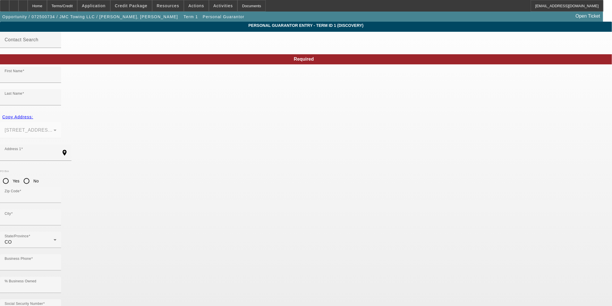
type input "Denver"
type input "(303) 304-8163"
type input "100"
type input "620-18-8648"
type input "jmctowingllc@gmail.com"
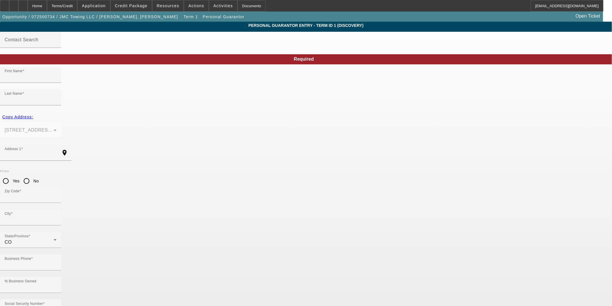
type input "(720) 472-1646"
type input "jmctowingllc@gmail.co"
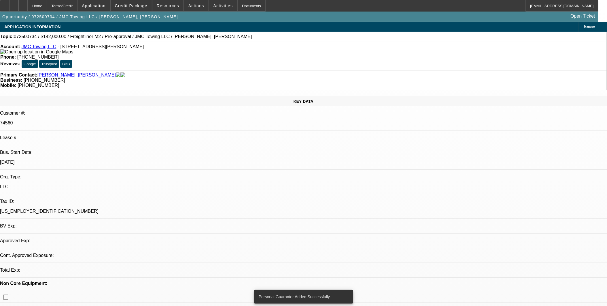
select select "0"
select select "6"
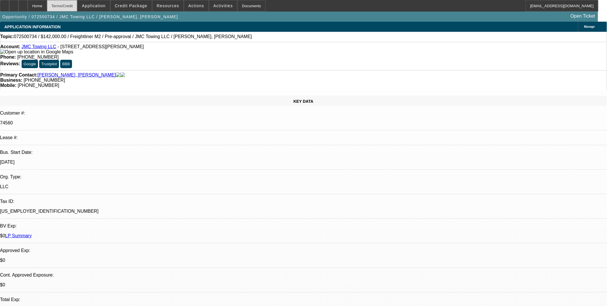
click at [78, 5] on div "Terms/Credit" at bounding box center [62, 6] width 31 height 12
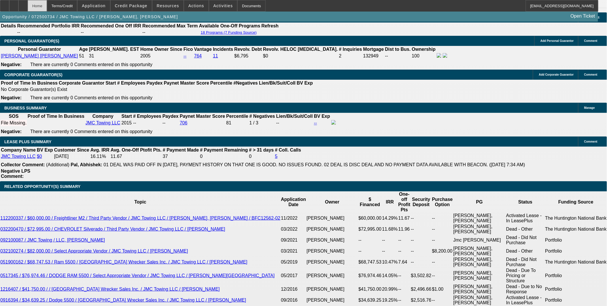
click at [47, 8] on div "Home" at bounding box center [37, 6] width 19 height 12
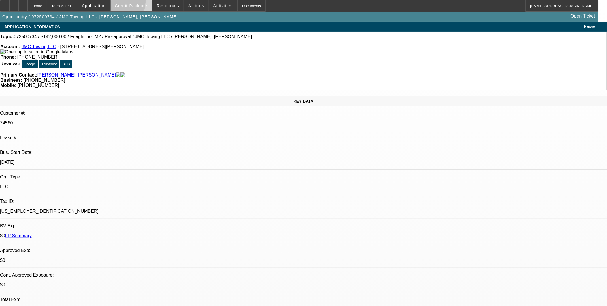
click at [120, 0] on span at bounding box center [131, 6] width 41 height 14
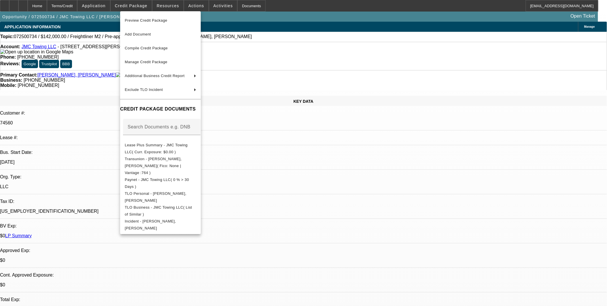
click at [109, 2] on div at bounding box center [303, 153] width 607 height 306
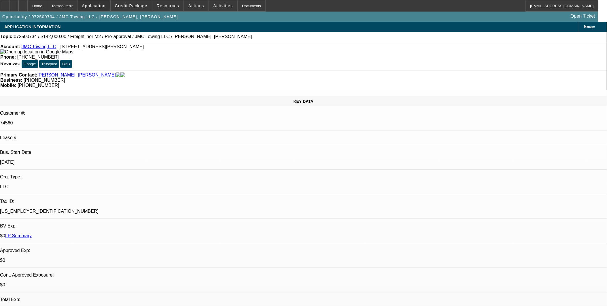
click at [109, 2] on span at bounding box center [94, 6] width 32 height 14
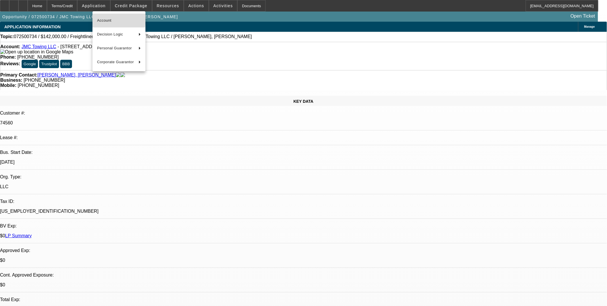
click at [106, 19] on span "Account" at bounding box center [119, 20] width 44 height 7
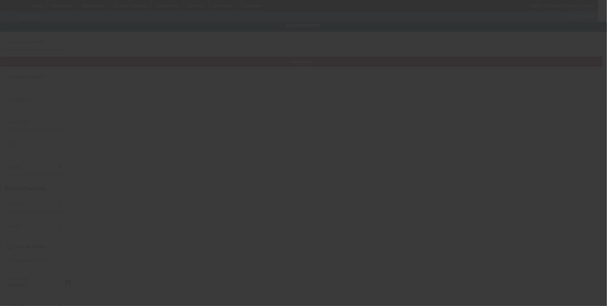
type input "JMC Towing LLC"
type input "5474 Chandler Way"
type input "80239"
type input "Denver"
type input "(303) 304-8163"
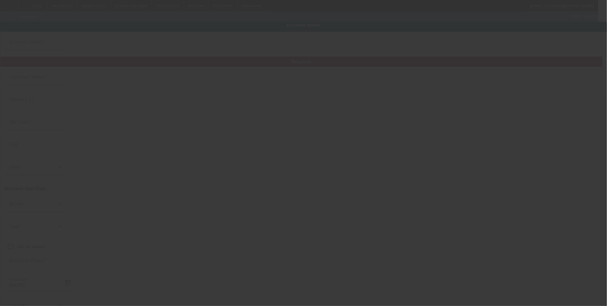
type input "handyman9840@yahoo.com"
type input "Denver"
type input "47-1593604"
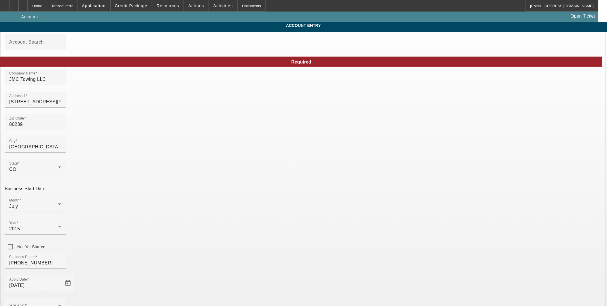
type input "7/30/2025"
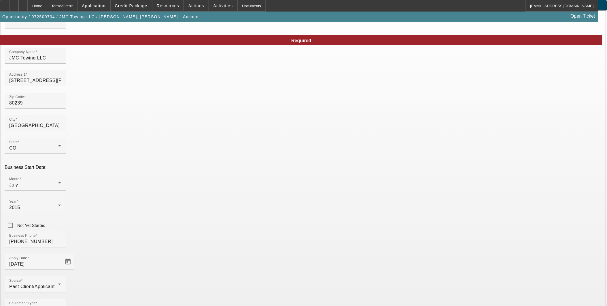
scroll to position [33, 0]
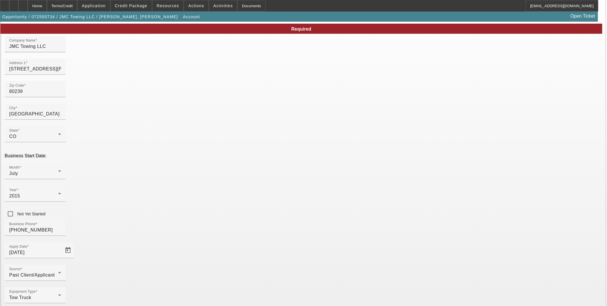
type input "handyman9840@yahoo.co"
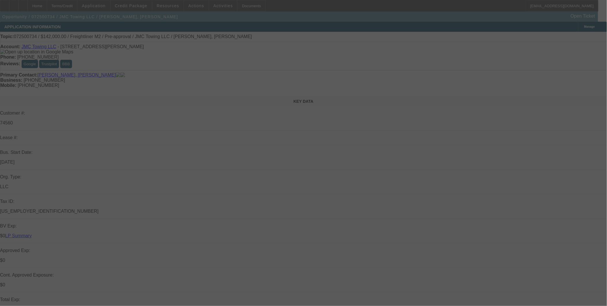
select select "0"
select select "6"
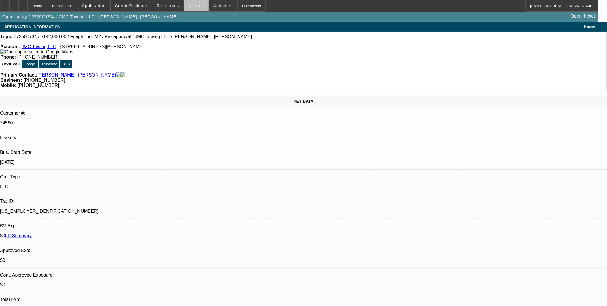
click at [196, 8] on span at bounding box center [196, 6] width 24 height 14
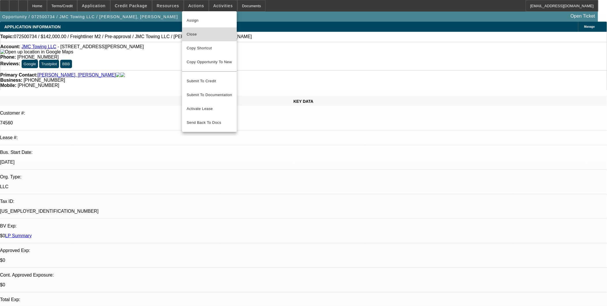
click at [205, 35] on span "Close" at bounding box center [210, 34] width 46 height 7
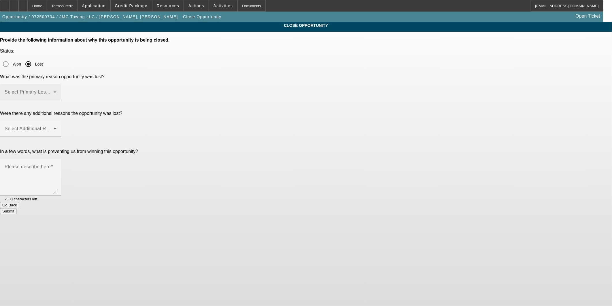
click at [65, 89] on mat-label "Select Primary Lost Reason" at bounding box center [35, 91] width 61 height 5
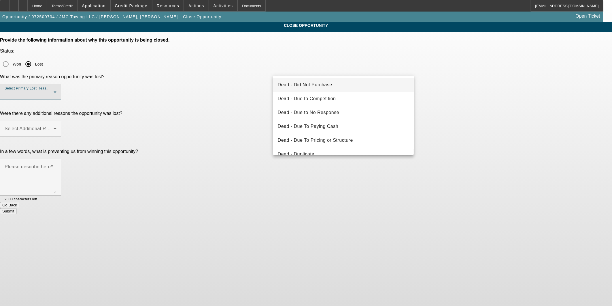
click at [327, 87] on span "Dead - Did Not Purchase" at bounding box center [305, 84] width 54 height 7
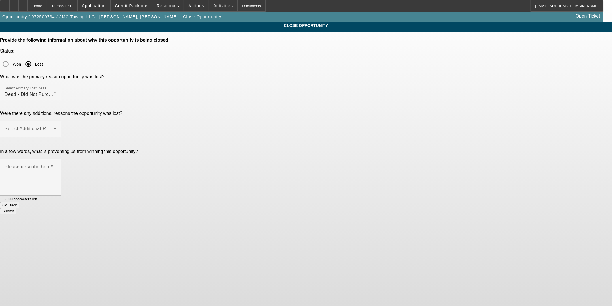
drag, startPoint x: 545, startPoint y: 91, endPoint x: 521, endPoint y: 95, distance: 24.8
click at [546, 92] on app-close-opportunity "CLOSE OPPORTUNITY Provide the following information about why this opportunity …" at bounding box center [306, 118] width 612 height 192
click at [56, 120] on div "Select Additional Reasons" at bounding box center [31, 128] width 52 height 16
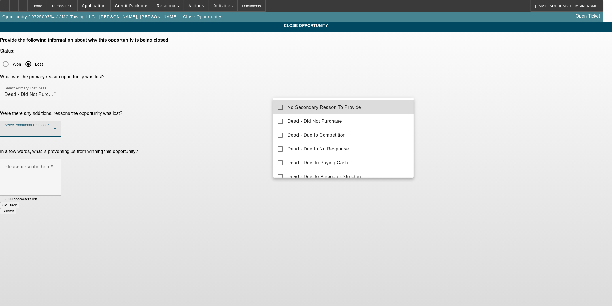
click at [352, 113] on mat-option "No Secondary Reason To Provide" at bounding box center [343, 107] width 141 height 14
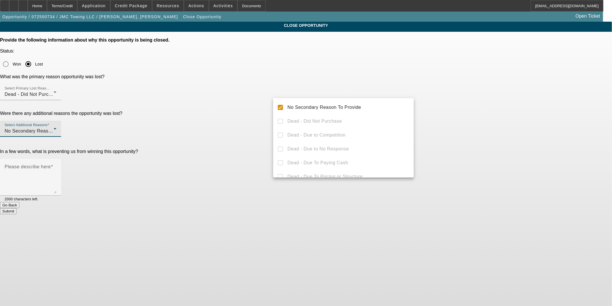
click at [465, 103] on div at bounding box center [306, 153] width 612 height 306
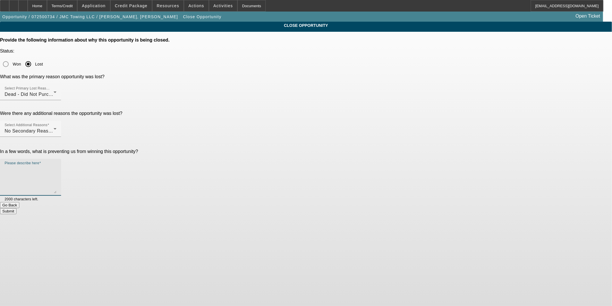
click at [56, 165] on textarea "Please describe here" at bounding box center [31, 179] width 52 height 28
type textarea "C"
type textarea "Juan inquired about a new freightliner but decided to look into a new ranch ins…"
click at [16, 208] on button "Submit" at bounding box center [8, 211] width 16 height 6
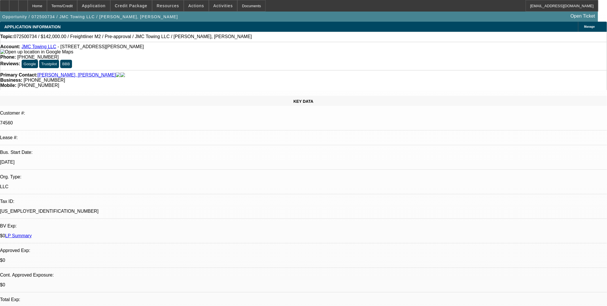
select select "0"
select select "1"
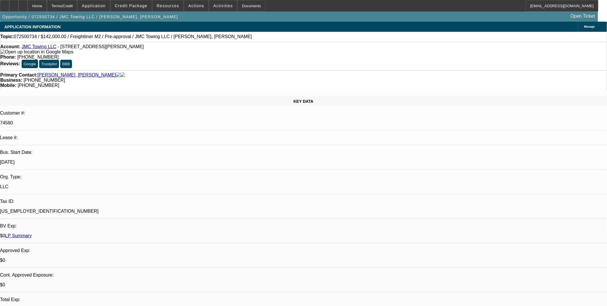
select select "6"
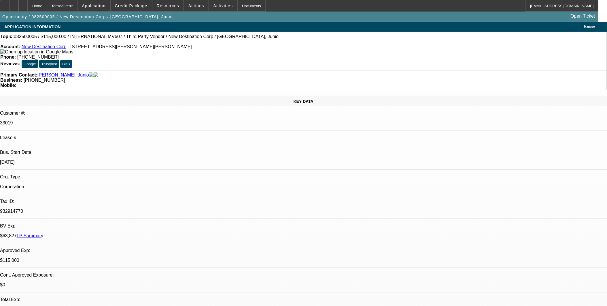
select select "0"
select select "2"
select select "0.1"
select select "0"
select select "2"
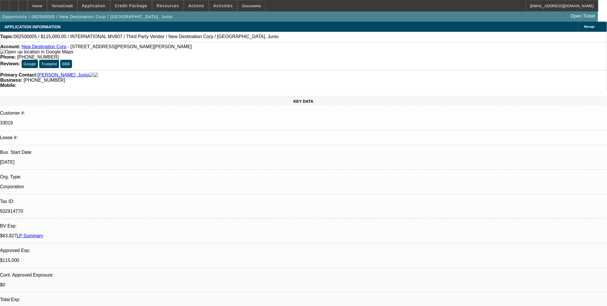
select select "0.1"
select select "0"
select select "2"
select select "0.1"
select select "0"
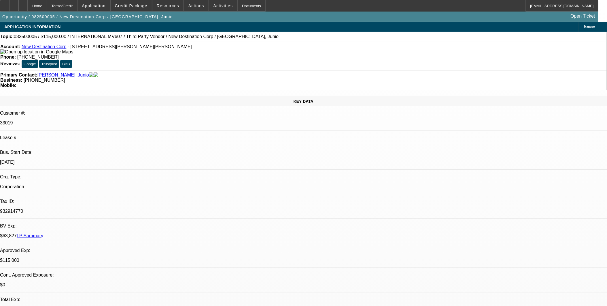
select select "2"
select select "0.1"
select select "1"
select select "2"
select select "4"
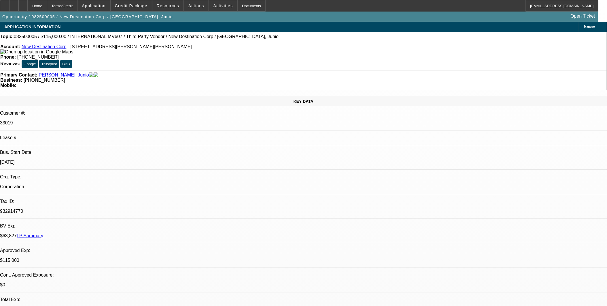
select select "1"
select select "2"
select select "4"
select select "1"
select select "2"
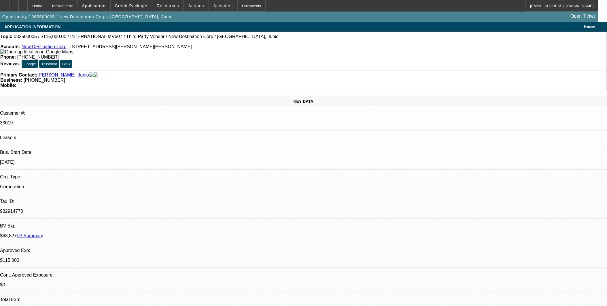
select select "4"
select select "1"
select select "2"
select select "4"
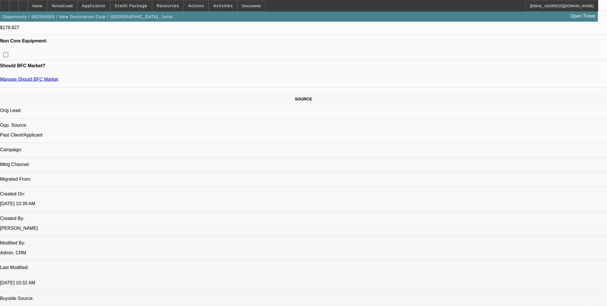
scroll to position [288, 0]
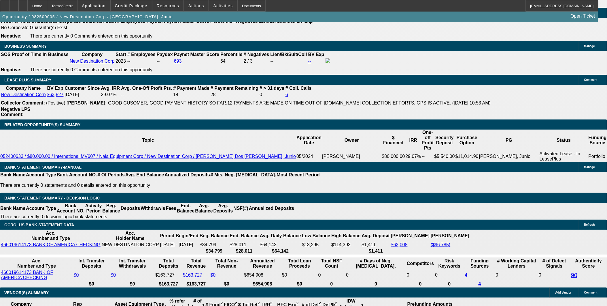
scroll to position [897, 0]
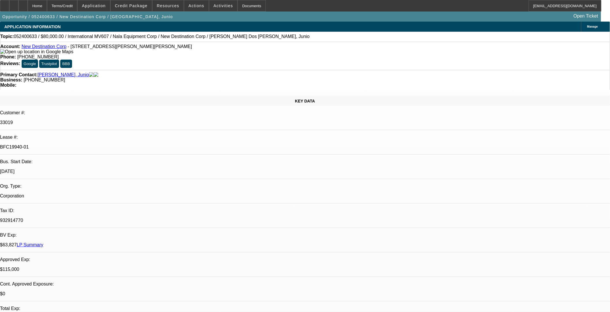
select select "0"
select select "2"
select select "0.1"
select select "0"
select select "2"
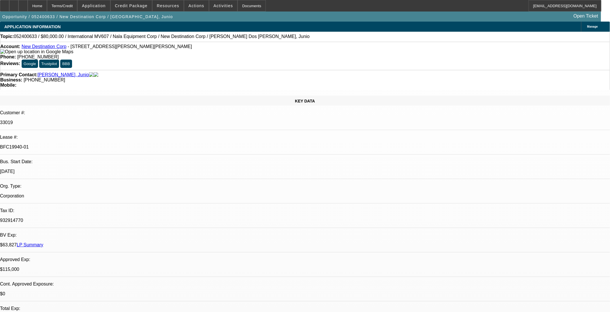
select select "0.1"
select select "0"
select select "2"
select select "0.1"
select select "0"
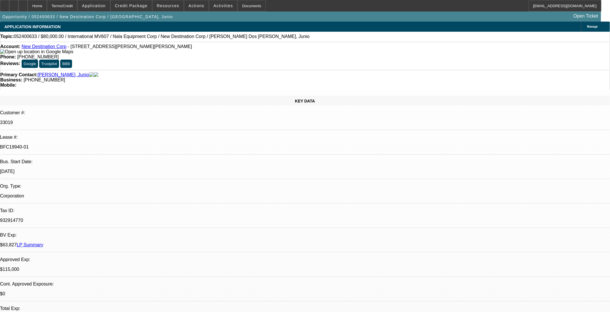
select select "2"
select select "0.1"
select select "1"
select select "2"
select select "4"
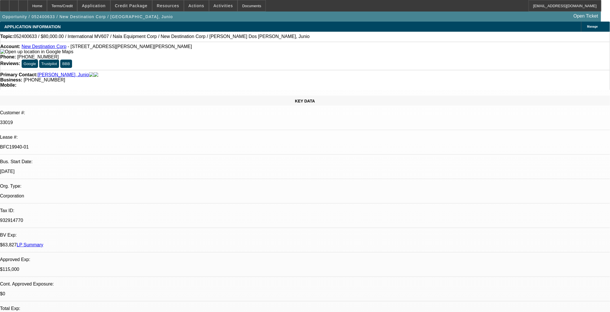
select select "1"
select select "2"
select select "4"
select select "1"
select select "2"
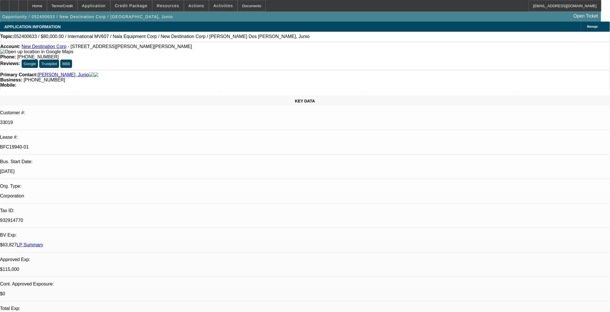
select select "4"
select select "1"
select select "2"
select select "4"
click at [84, 145] on p "BFC19940-01" at bounding box center [305, 147] width 610 height 5
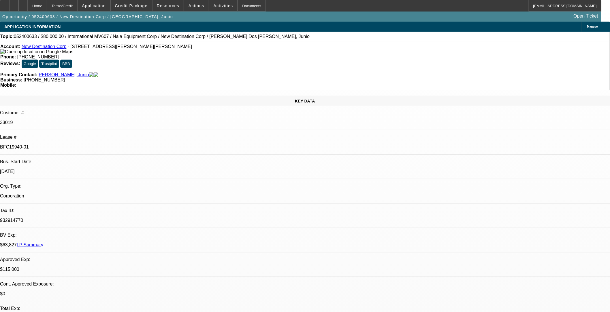
click at [84, 145] on p "BFC19940-01" at bounding box center [305, 147] width 610 height 5
copy div "BFC19940-01"
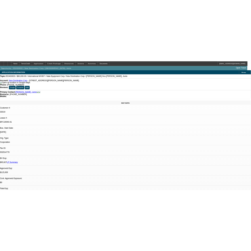
scroll to position [32, 0]
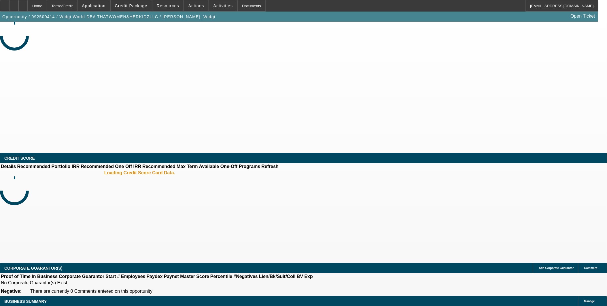
select select "0"
select select "2"
select select "0.1"
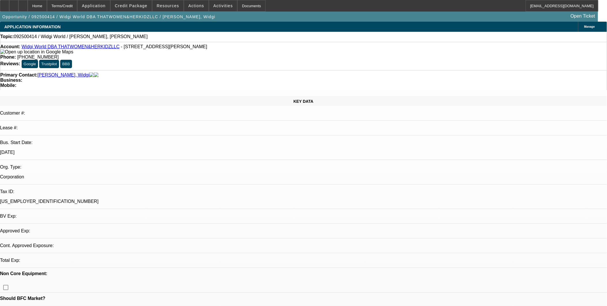
select select "1"
select select "2"
select select "4"
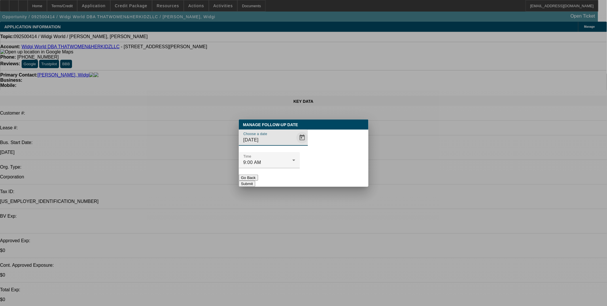
click at [295, 144] on span "Open calendar" at bounding box center [302, 138] width 14 height 14
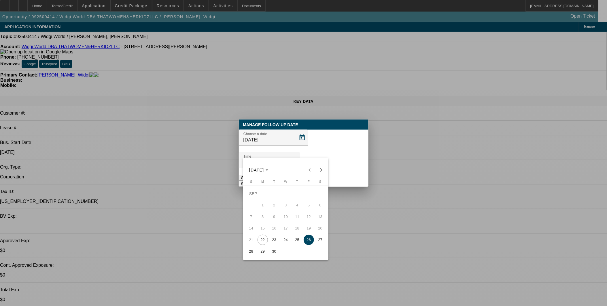
click at [272, 245] on span "23" at bounding box center [274, 239] width 10 height 10
type input "[DATE]"
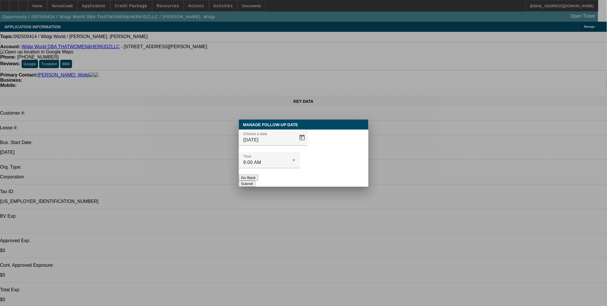
click at [255, 180] on button "Submit" at bounding box center [247, 183] width 16 height 6
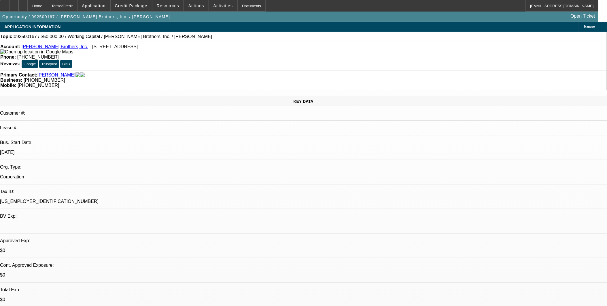
select select "0"
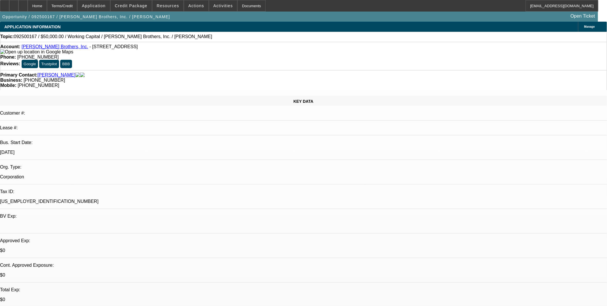
select select "0"
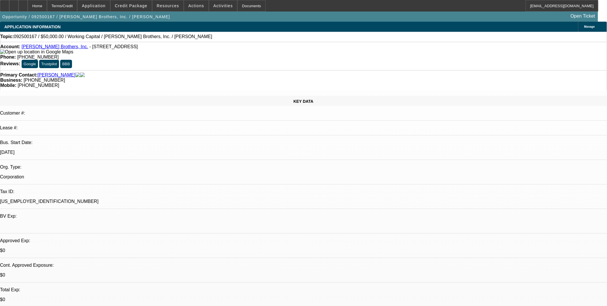
select select "0"
select select "1"
select select "2"
select select "6"
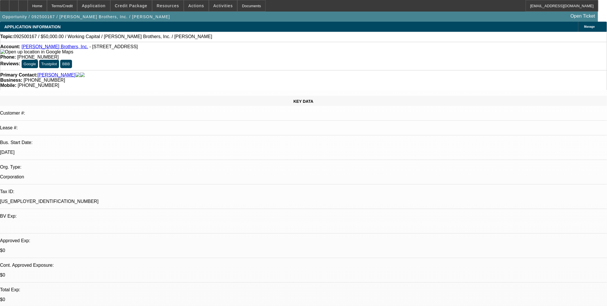
select select "1"
select select "2"
select select "6"
select select "1"
select select "2"
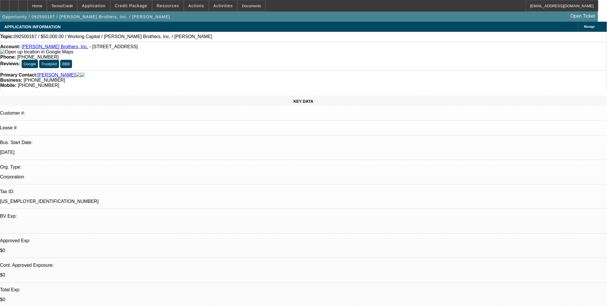
select select "6"
select select "1"
select select "2"
select select "6"
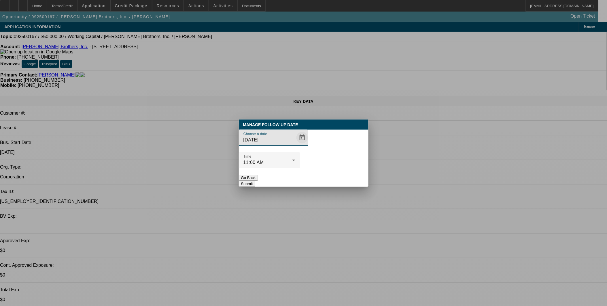
click at [295, 144] on span "Open calendar" at bounding box center [302, 138] width 14 height 14
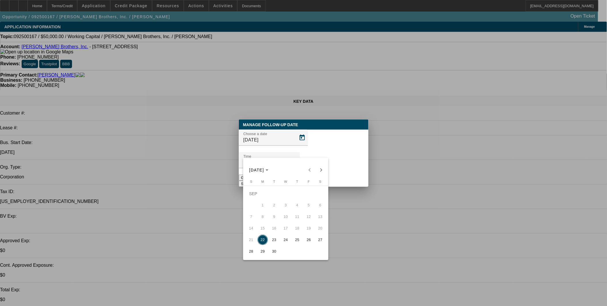
click at [307, 244] on span "26" at bounding box center [309, 239] width 10 height 10
type input "[DATE]"
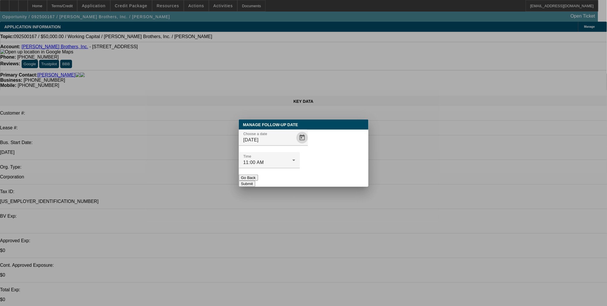
click at [300, 168] on div at bounding box center [269, 171] width 61 height 6
click at [255, 180] on button "Submit" at bounding box center [247, 183] width 16 height 6
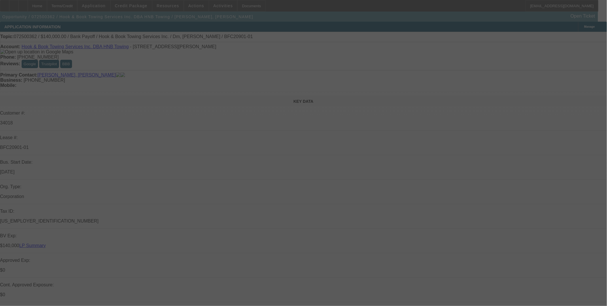
select select "0"
select select "2"
select select "0.1"
select select "0"
select select "2"
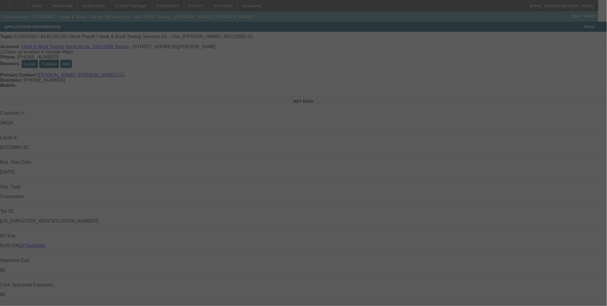
select select "0.1"
select select "0"
select select "2"
select select "0.1"
select select "0"
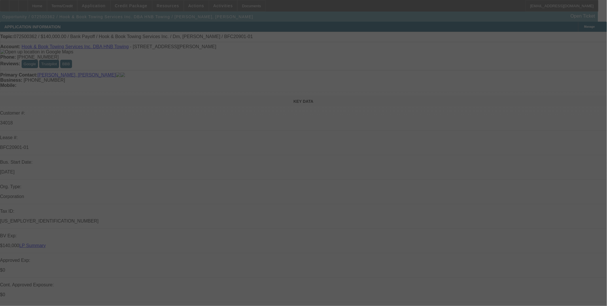
select select "2"
select select "0.1"
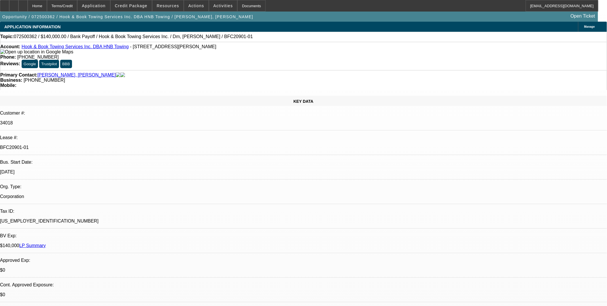
select select "1"
select select "2"
select select "4"
select select "1"
select select "2"
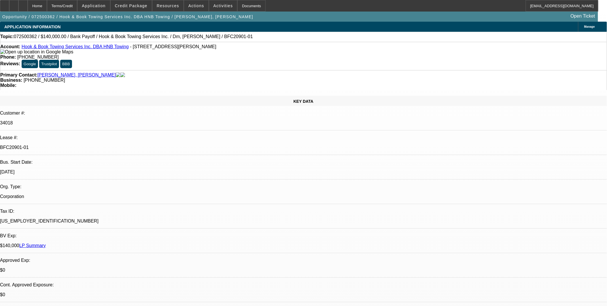
select select "4"
select select "1"
select select "2"
select select "4"
select select "1"
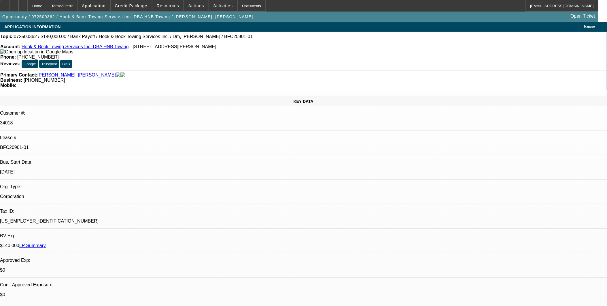
select select "2"
select select "4"
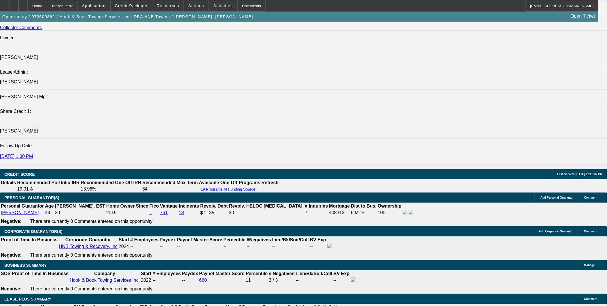
scroll to position [832, 0]
